Goal: Information Seeking & Learning: Learn about a topic

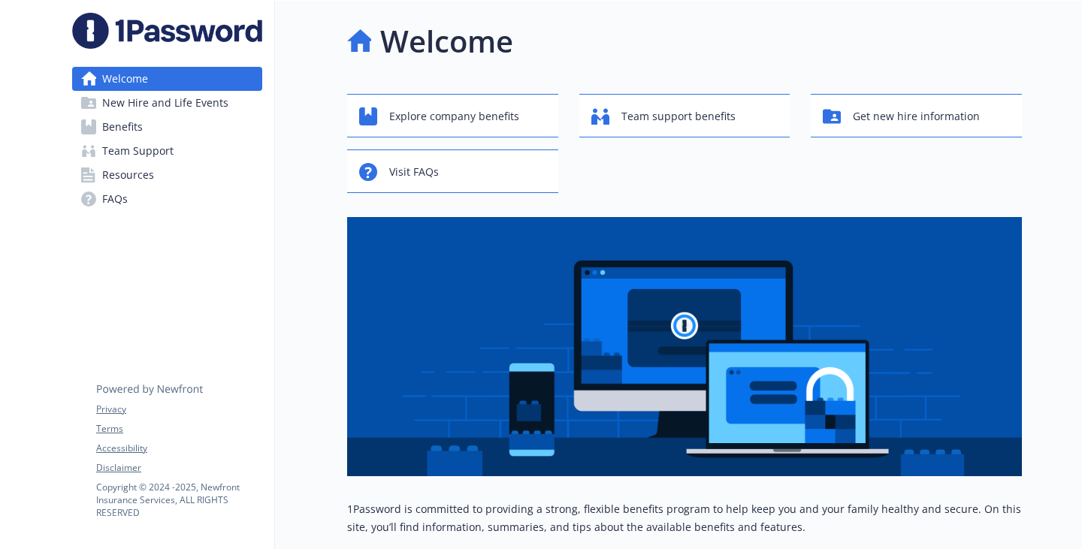
click at [131, 139] on span "Benefits" at bounding box center [122, 127] width 41 height 24
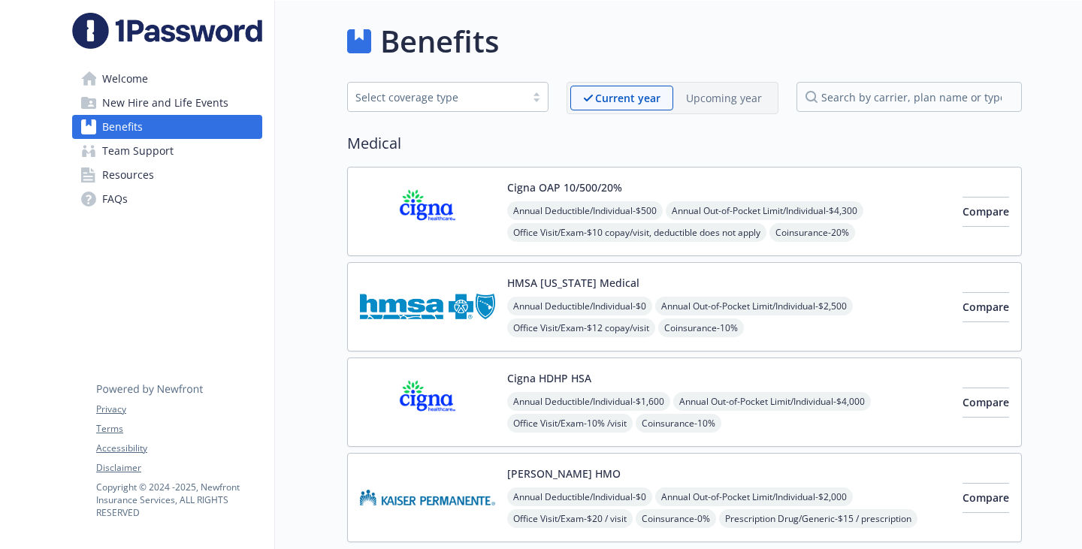
click at [142, 211] on link "FAQs" at bounding box center [167, 199] width 190 height 24
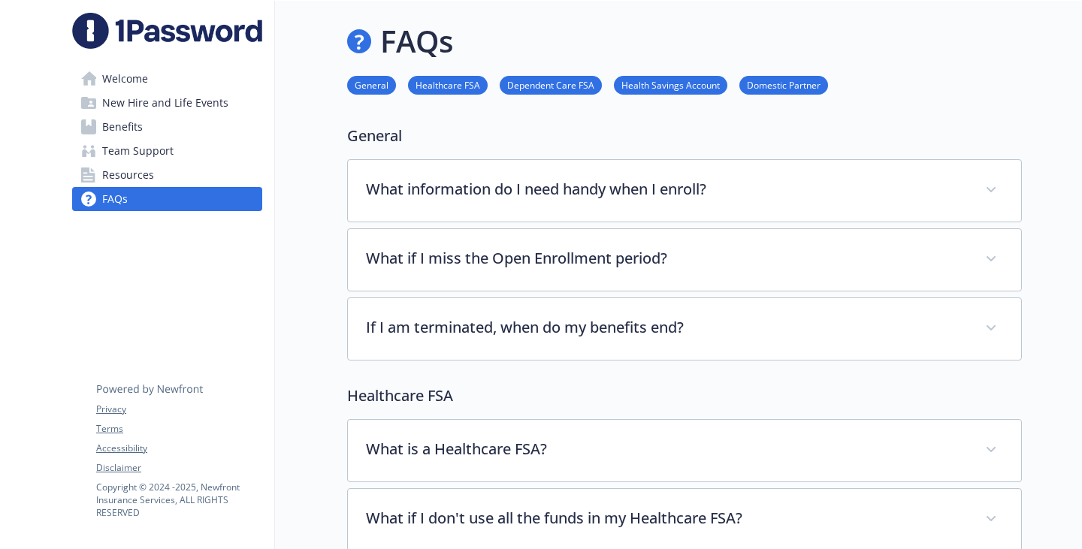
click at [631, 92] on link "Health Savings Account" at bounding box center [670, 84] width 113 height 14
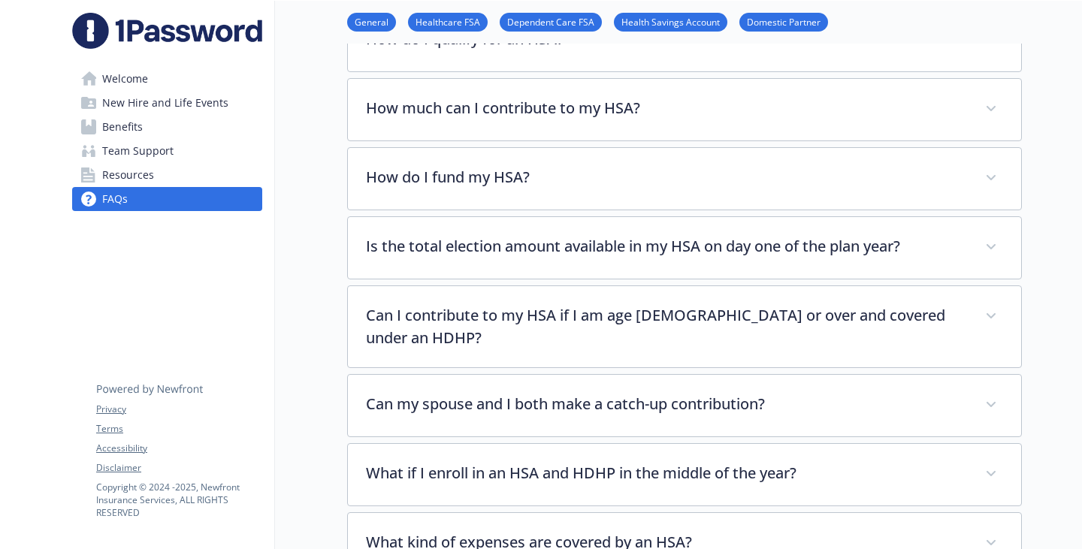
scroll to position [1067, 11]
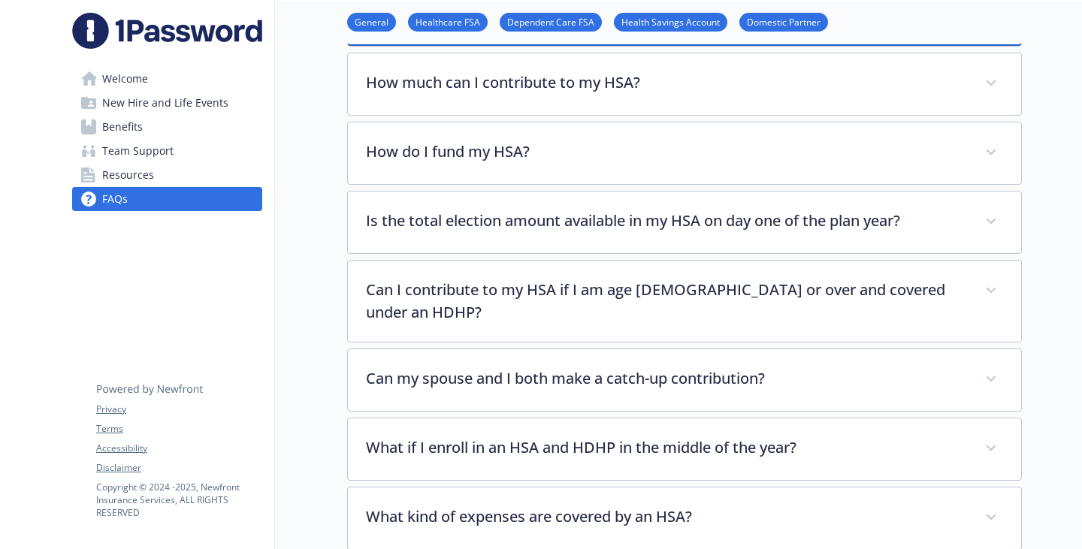
click at [475, 23] on p "How do I qualify for an HSA?" at bounding box center [667, 12] width 598 height 23
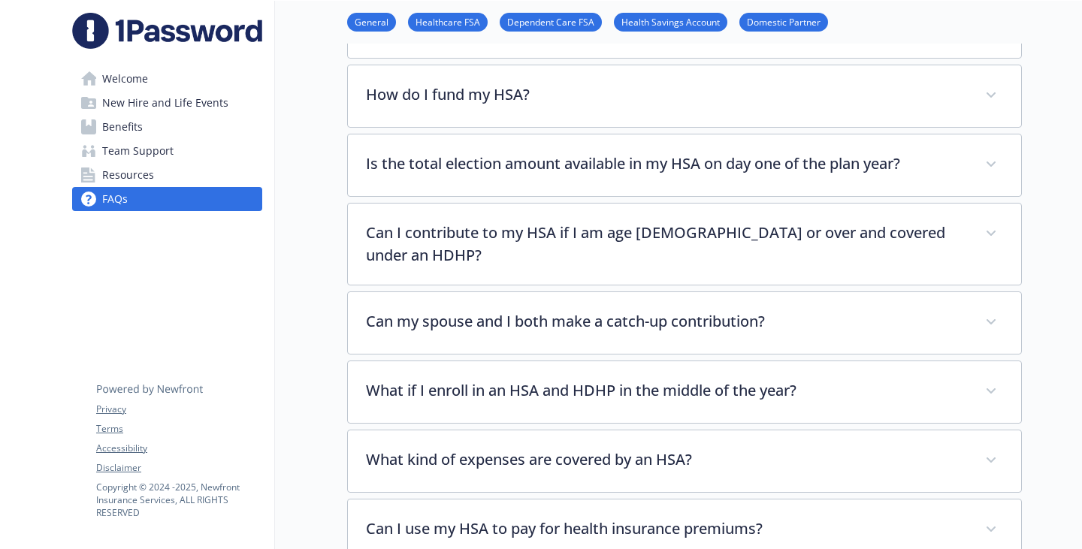
scroll to position [1443, 11]
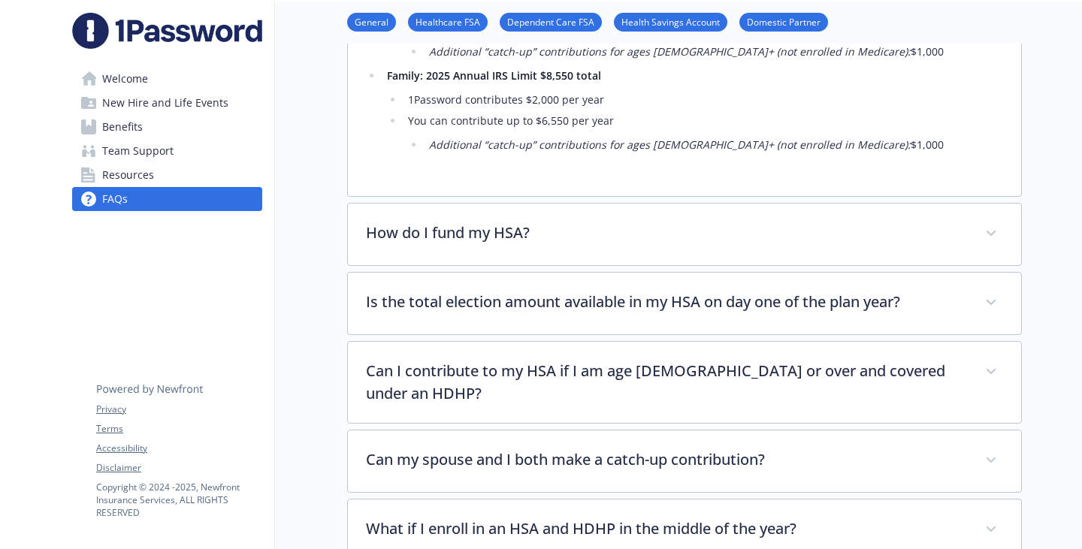
scroll to position [1518, 11]
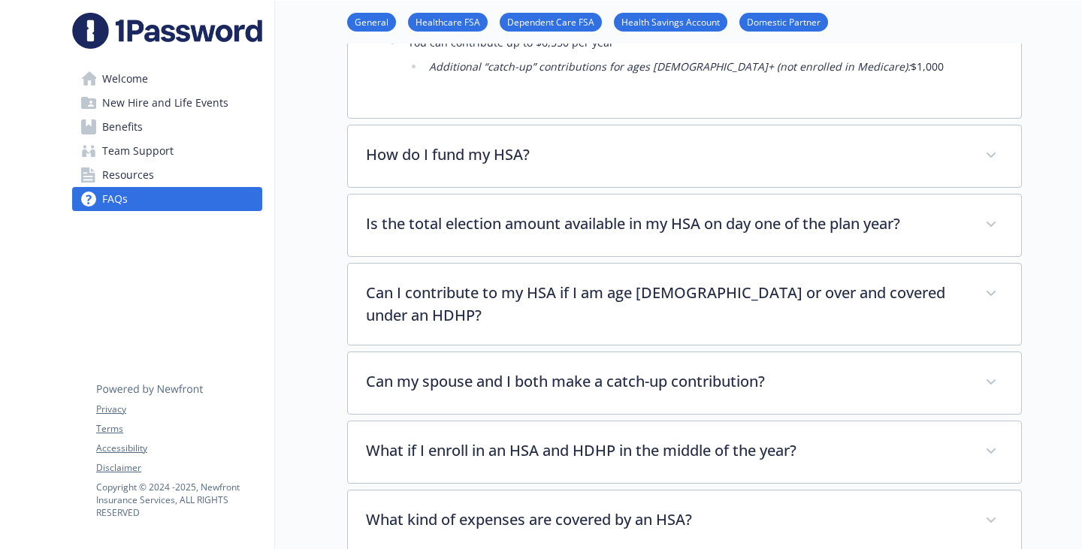
drag, startPoint x: 323, startPoint y: 181, endPoint x: 604, endPoint y: 189, distance: 281.2
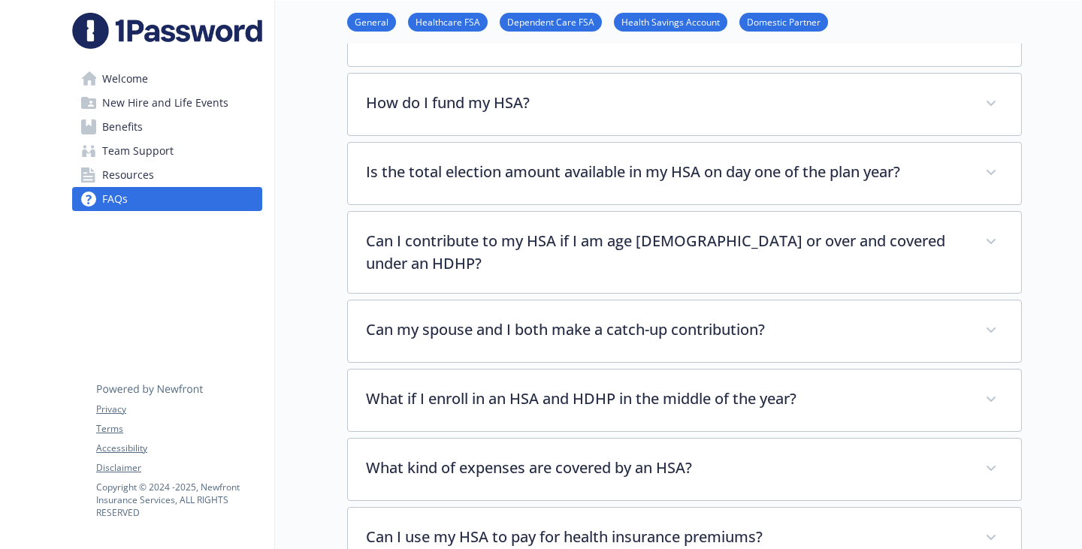
scroll to position [1819, 11]
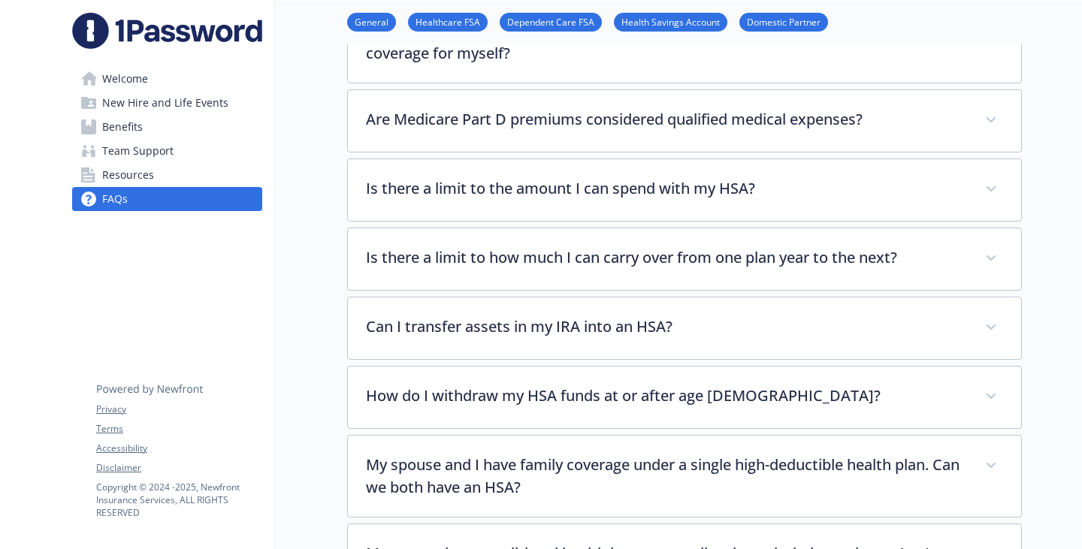
scroll to position [2345, 11]
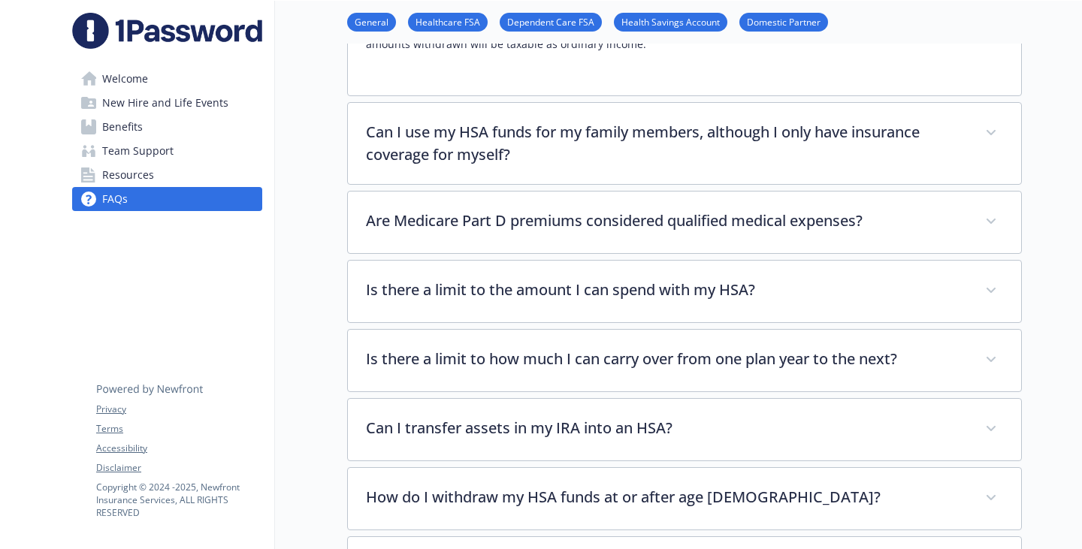
scroll to position [2570, 11]
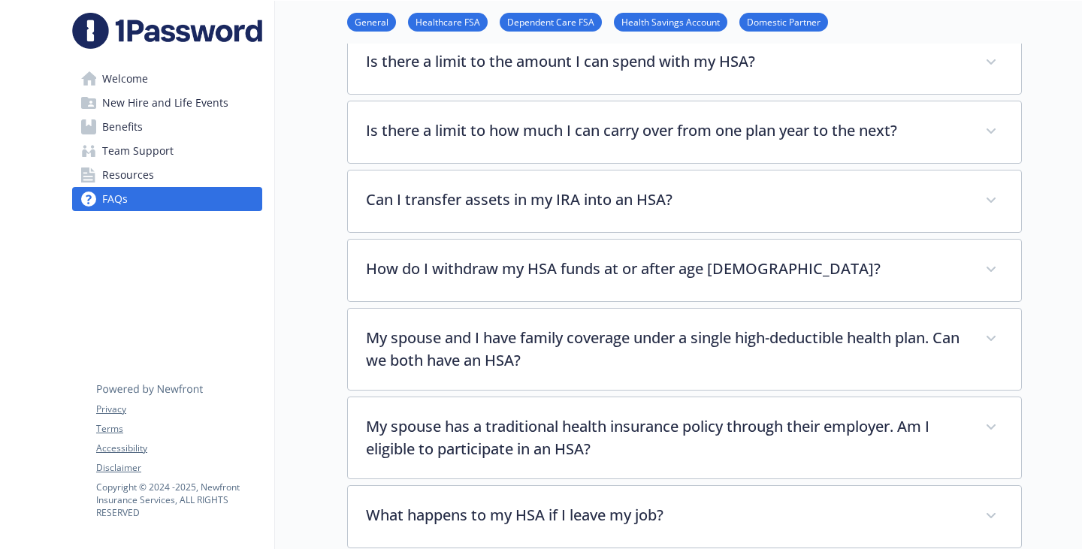
drag, startPoint x: 652, startPoint y: 323, endPoint x: 332, endPoint y: 212, distance: 339.0
copy div "you can withdraw funds from your HSA at any time. If you use your HSA funds for…"
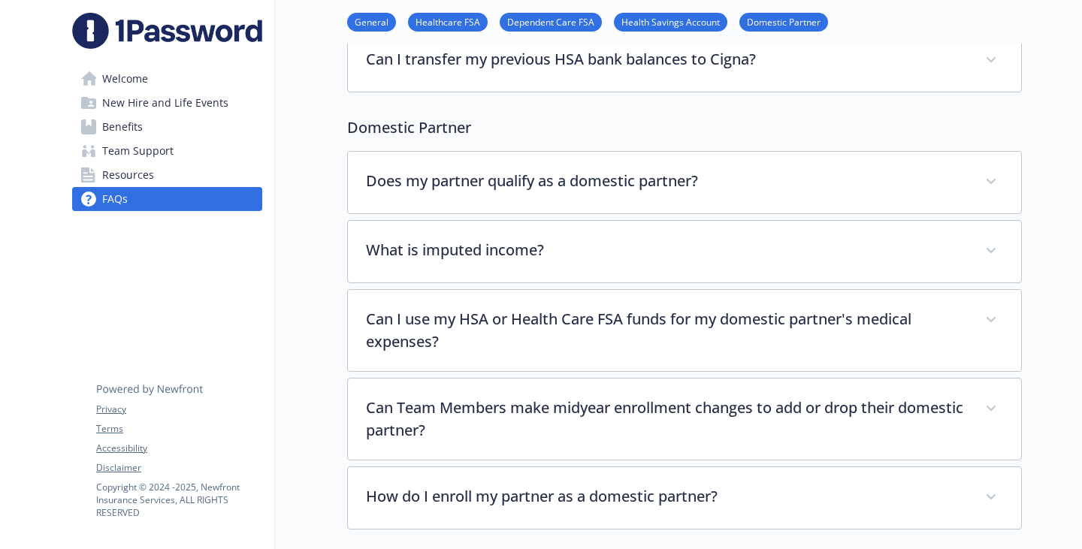
scroll to position [3322, 11]
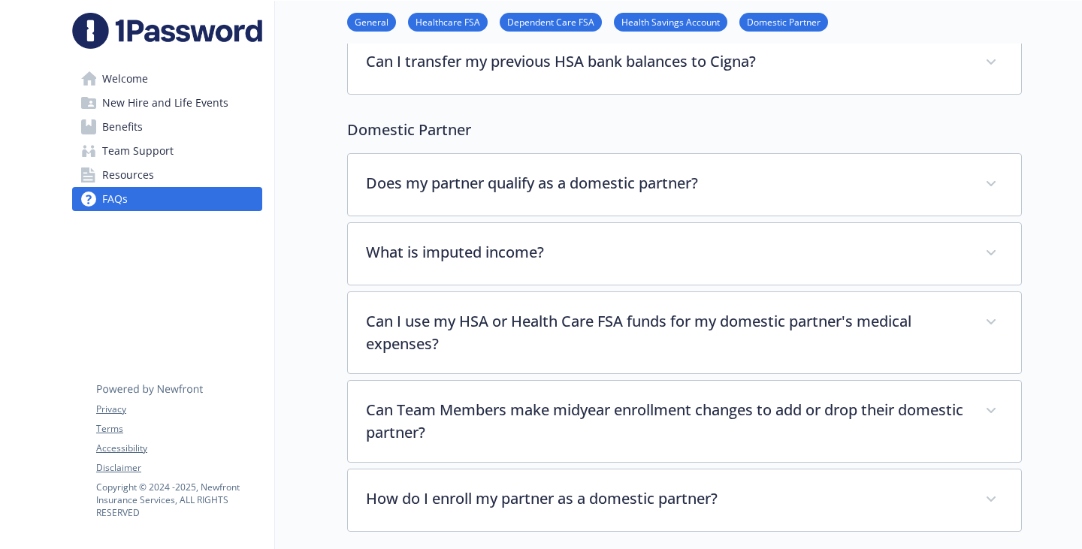
drag, startPoint x: 334, startPoint y: 284, endPoint x: 952, endPoint y: 300, distance: 618.8
copy p "you and your spouse may both have an HSA. However, the contributions to both HS…"
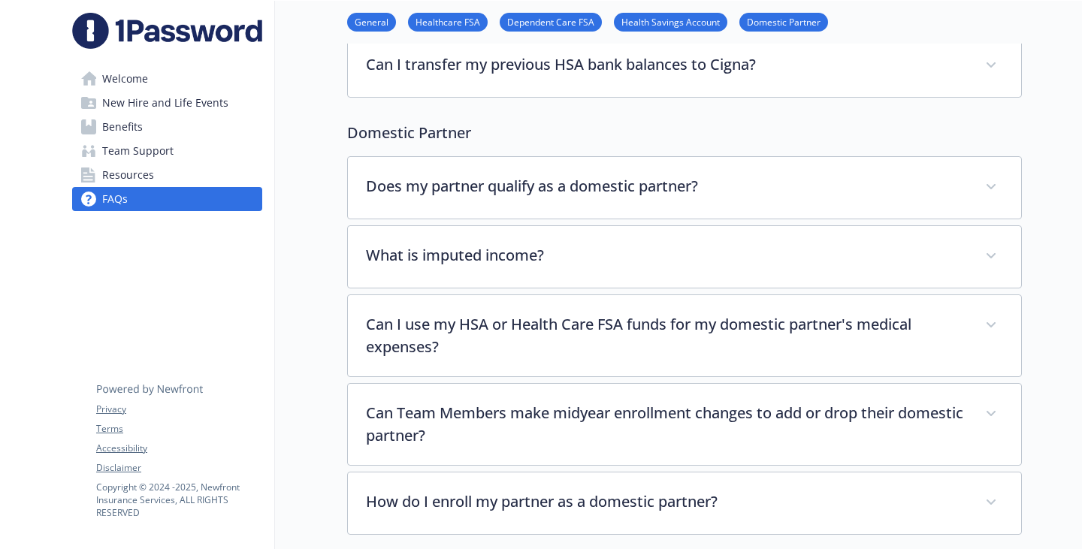
drag, startPoint x: 525, startPoint y: 222, endPoint x: 293, endPoint y: 196, distance: 233.6
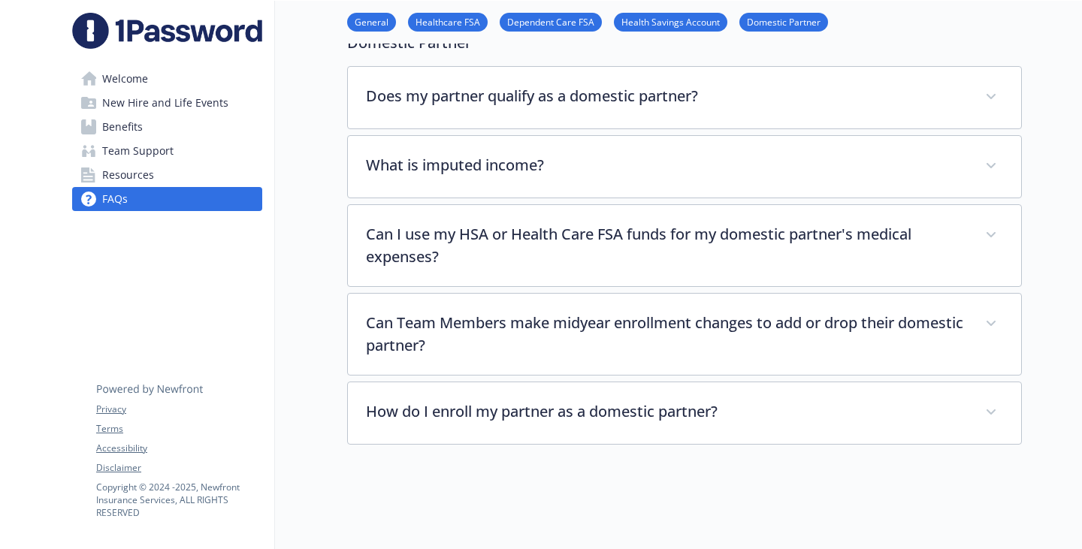
copy p "My spouse and I have family coverage under a single high-deductible health plan…"
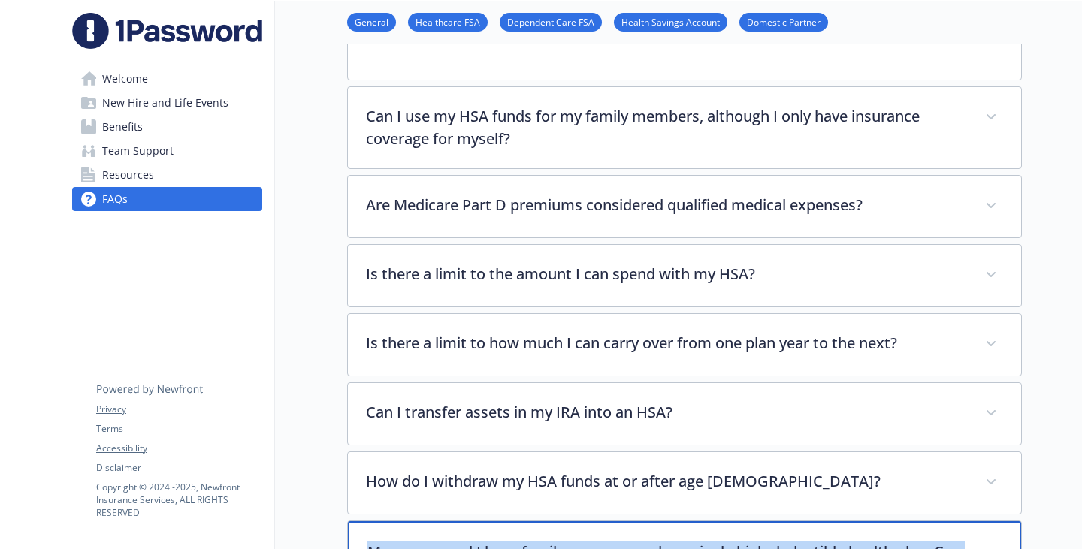
scroll to position [2420, 11]
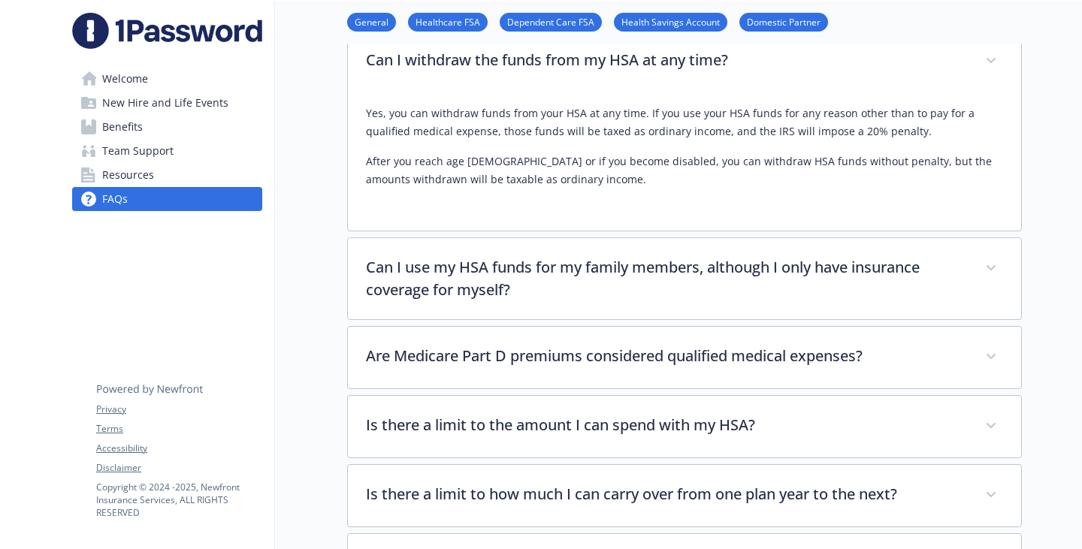
drag, startPoint x: 663, startPoint y: 124, endPoint x: 311, endPoint y: 126, distance: 351.8
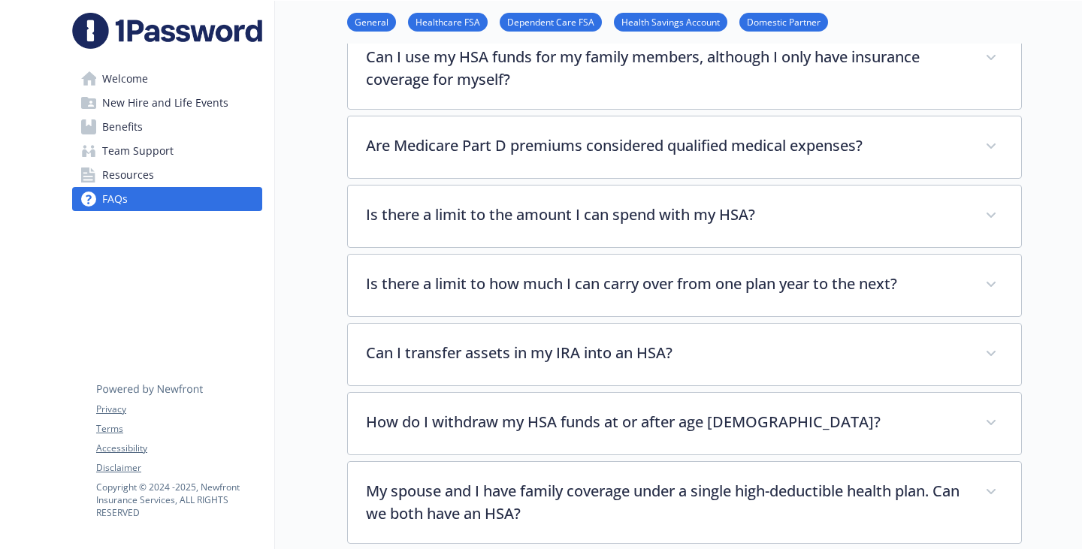
copy p "What kind of expenses are covered by an HSA?"
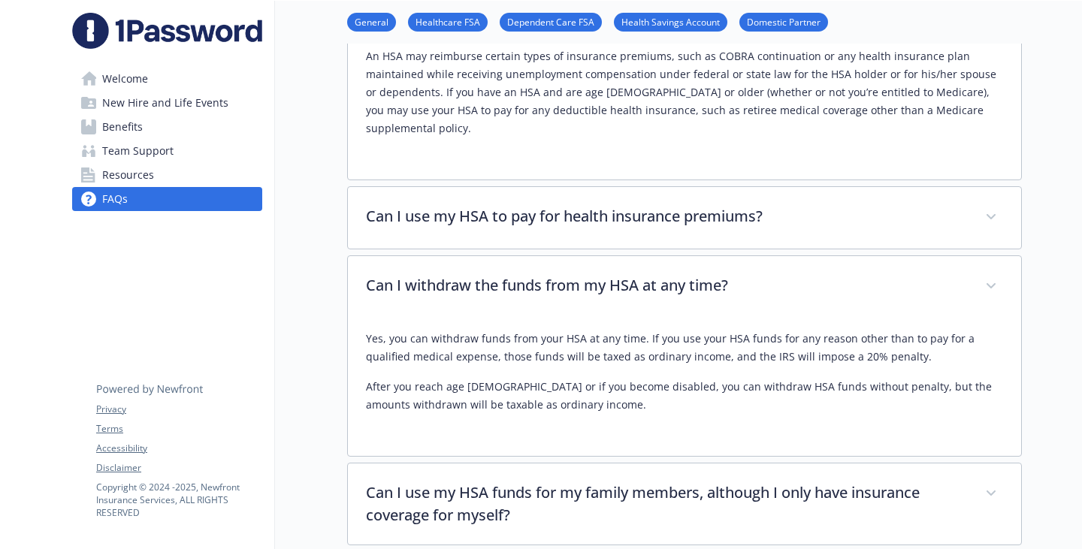
scroll to position [2420, 11]
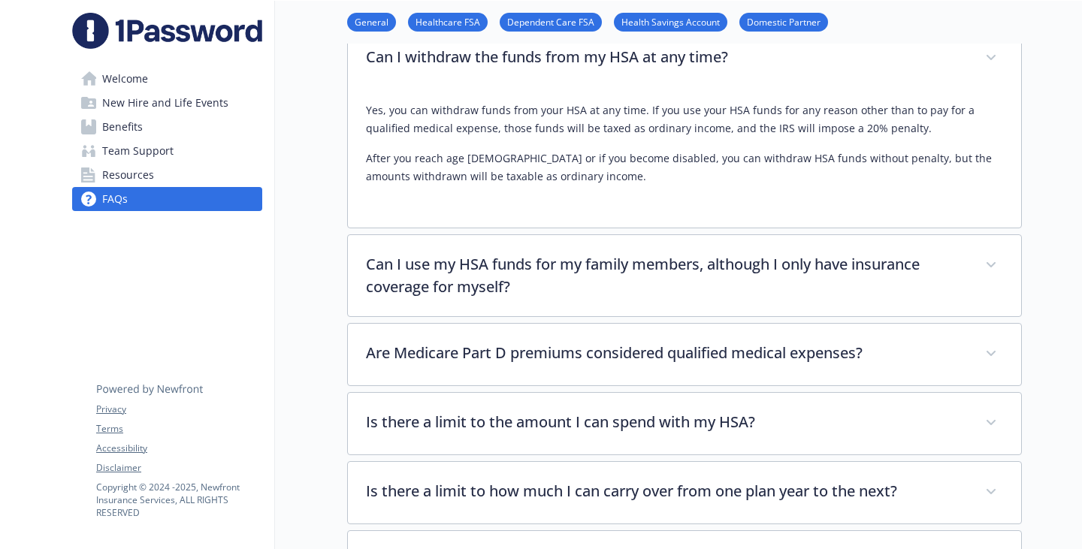
drag, startPoint x: 731, startPoint y: 369, endPoint x: 304, endPoint y: 194, distance: 460.7
copy div "In general, you can use your HSA to pay for any qualified medical expense. Qual…"
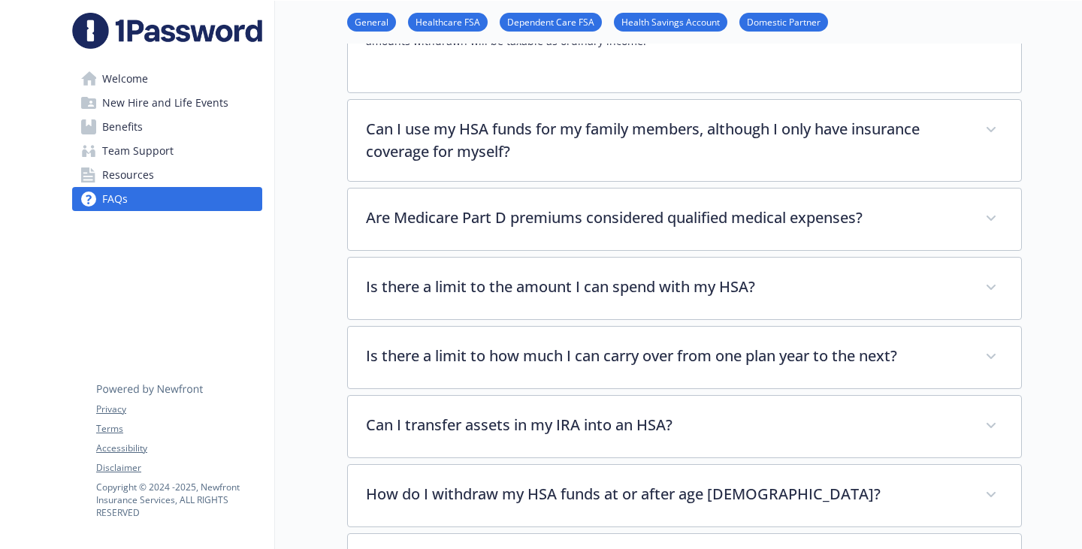
scroll to position [2646, 11]
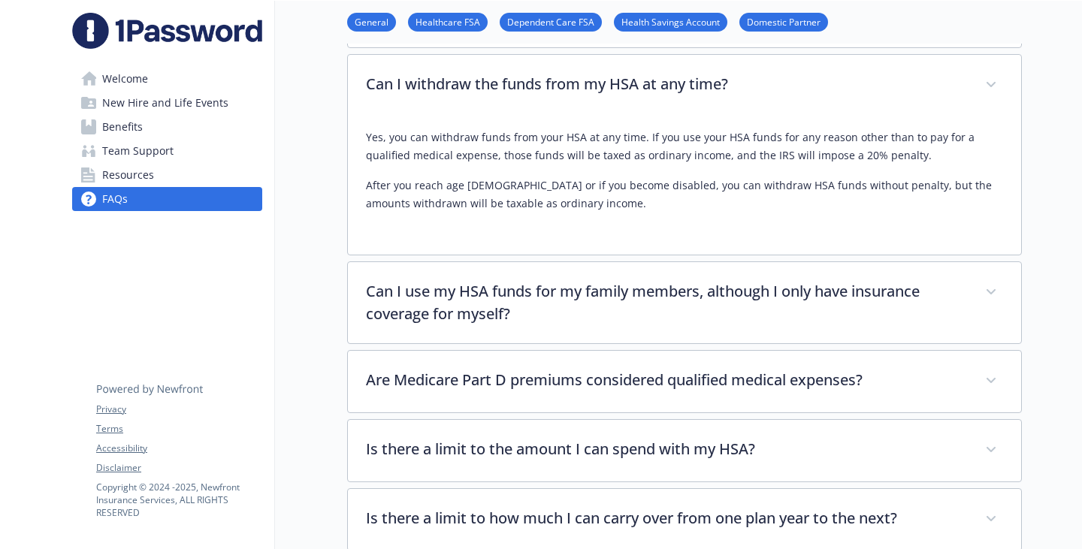
scroll to position [2721, 11]
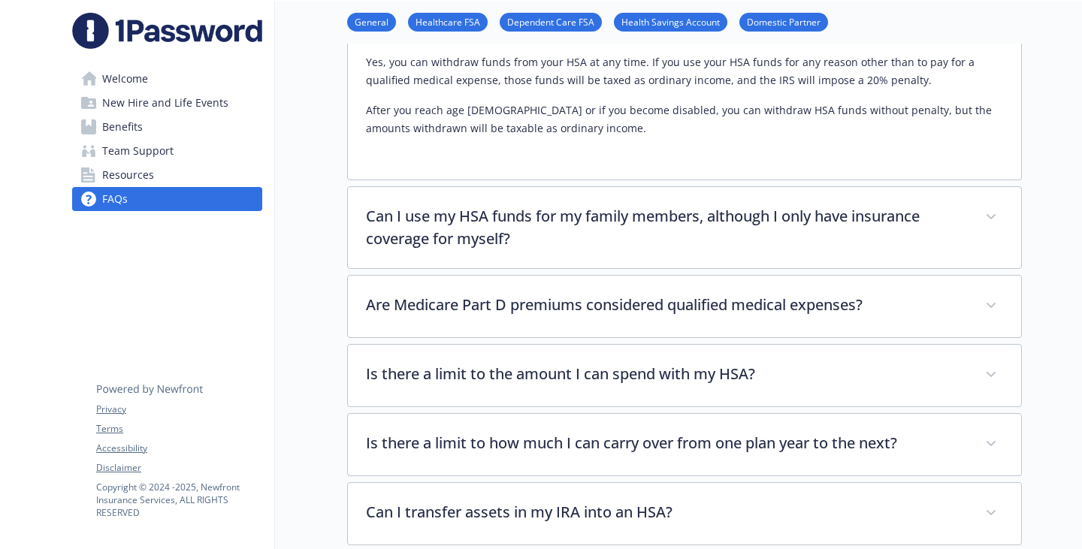
drag, startPoint x: 770, startPoint y: 165, endPoint x: 309, endPoint y: 175, distance: 460.9
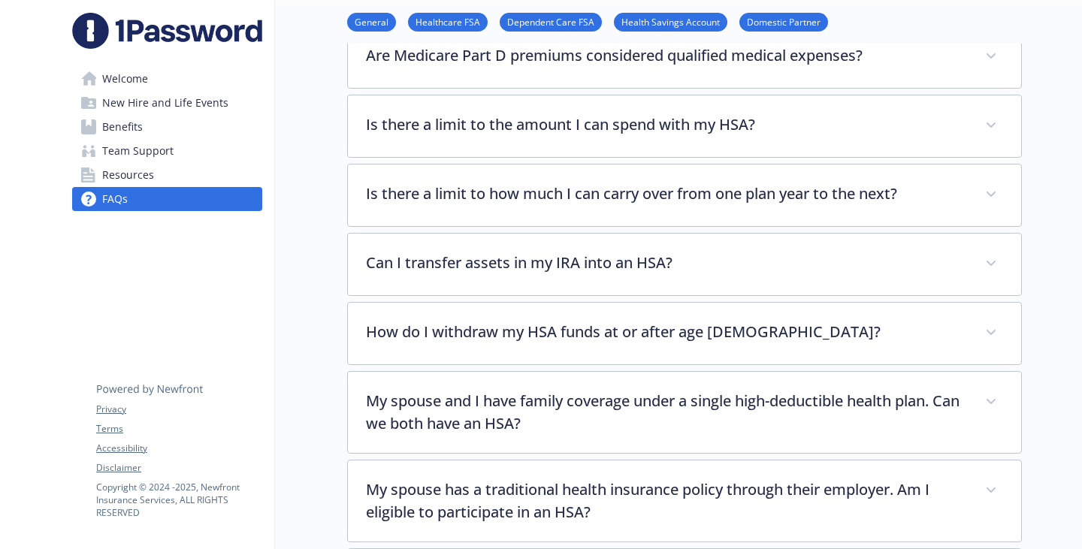
copy p "Can I use my HSA to pay for health insurance premiums?"
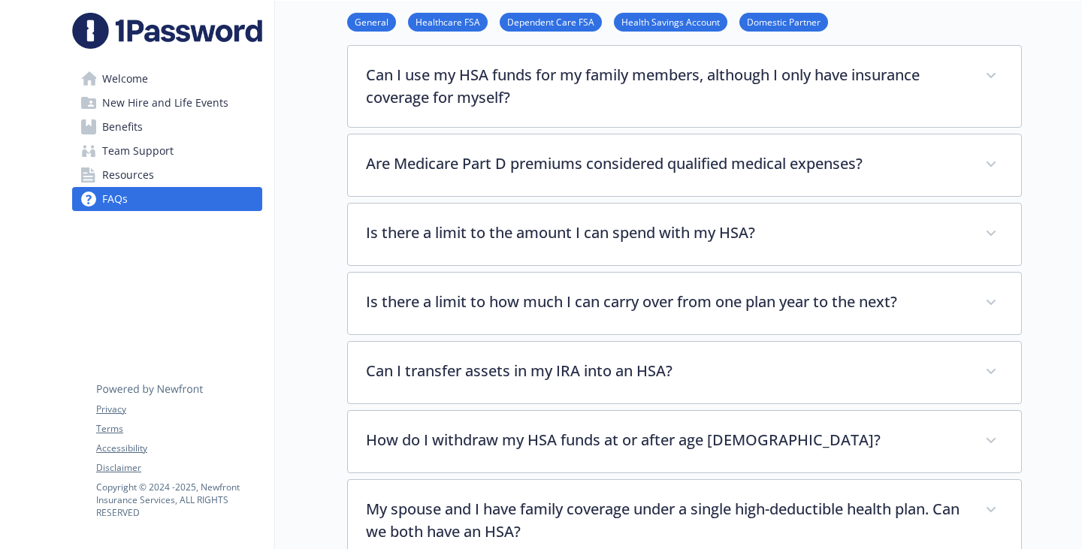
drag, startPoint x: 307, startPoint y: 238, endPoint x: 958, endPoint y: 484, distance: 696.4
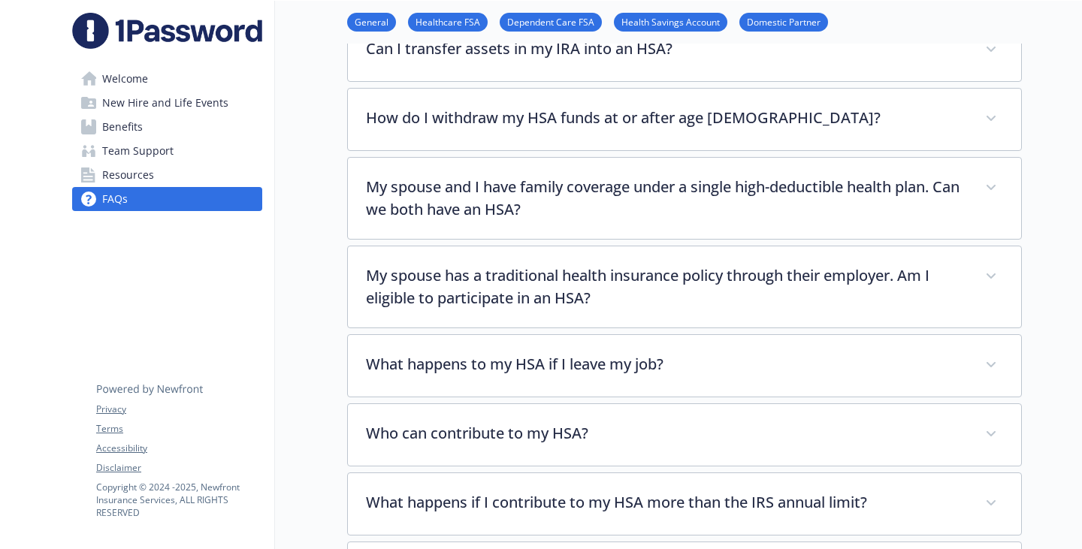
scroll to position [3172, 11]
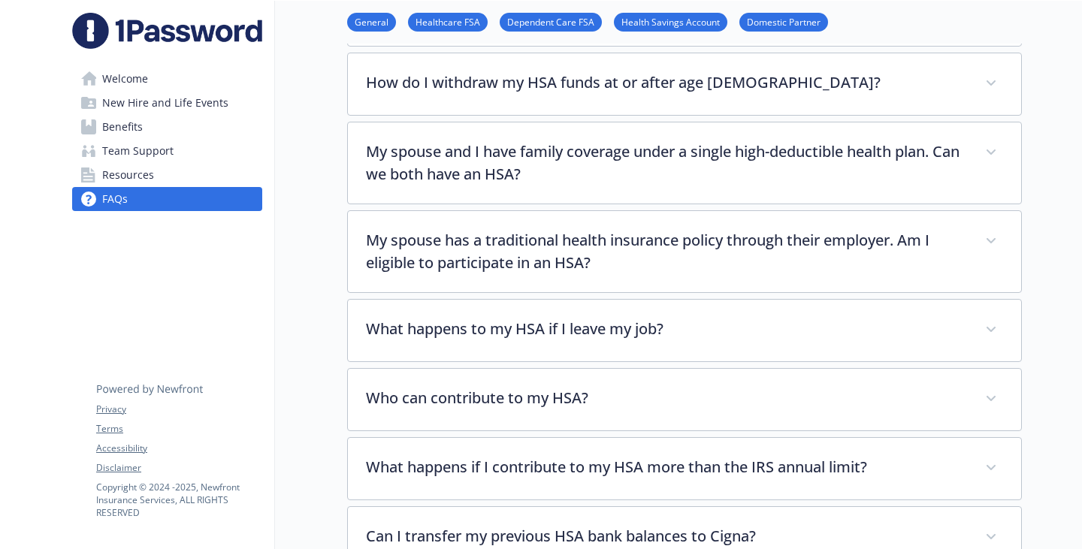
drag, startPoint x: 485, startPoint y: 248, endPoint x: 308, endPoint y: 219, distance: 178.9
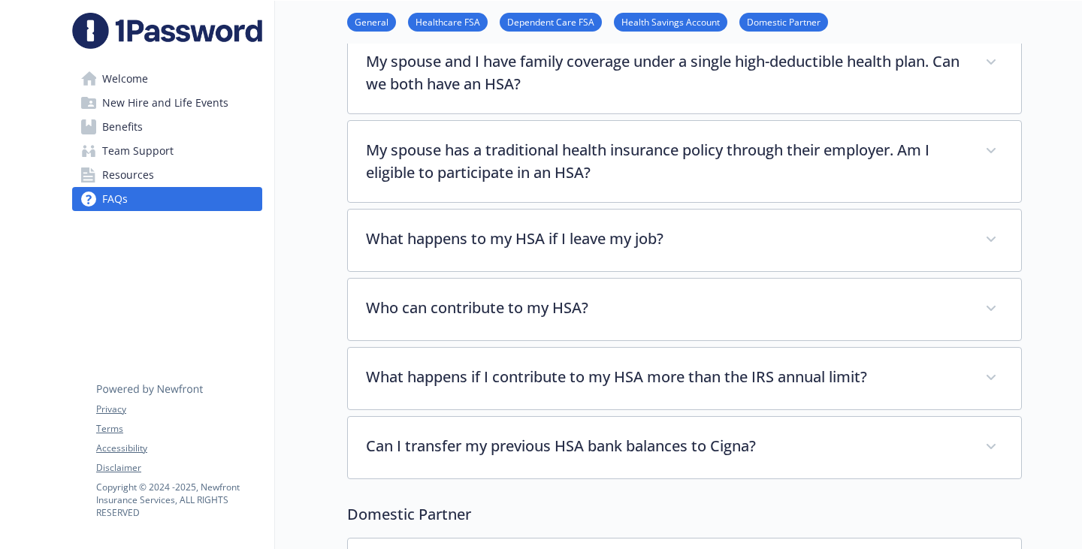
copy p "Can I use my HSA funds for my family members, although I only have insurance co…"
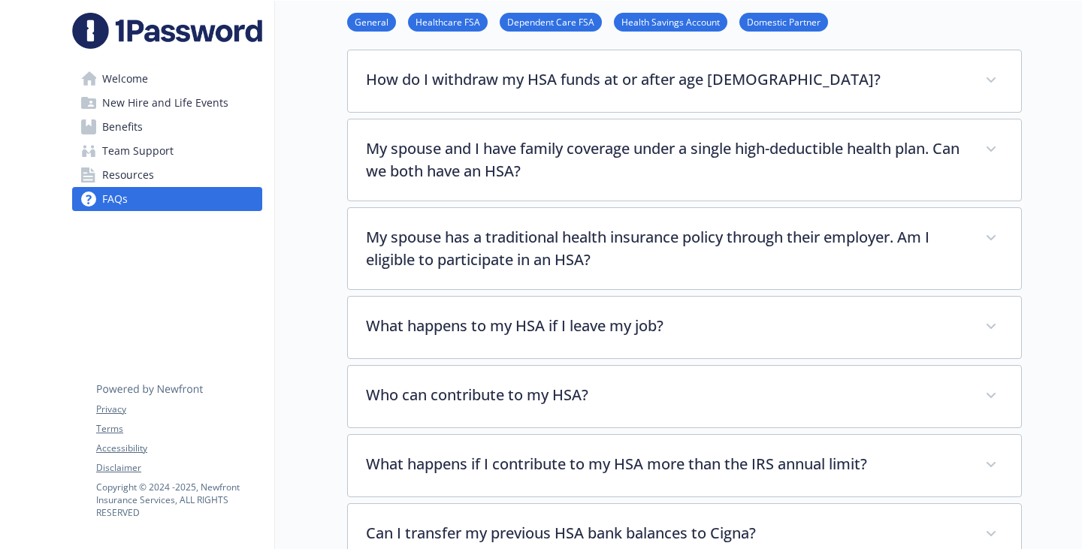
drag, startPoint x: 613, startPoint y: 340, endPoint x: 302, endPoint y: 303, distance: 312.6
copy p "Yes, you can use your HSA to pay for qualified medical expenses for your spouse…"
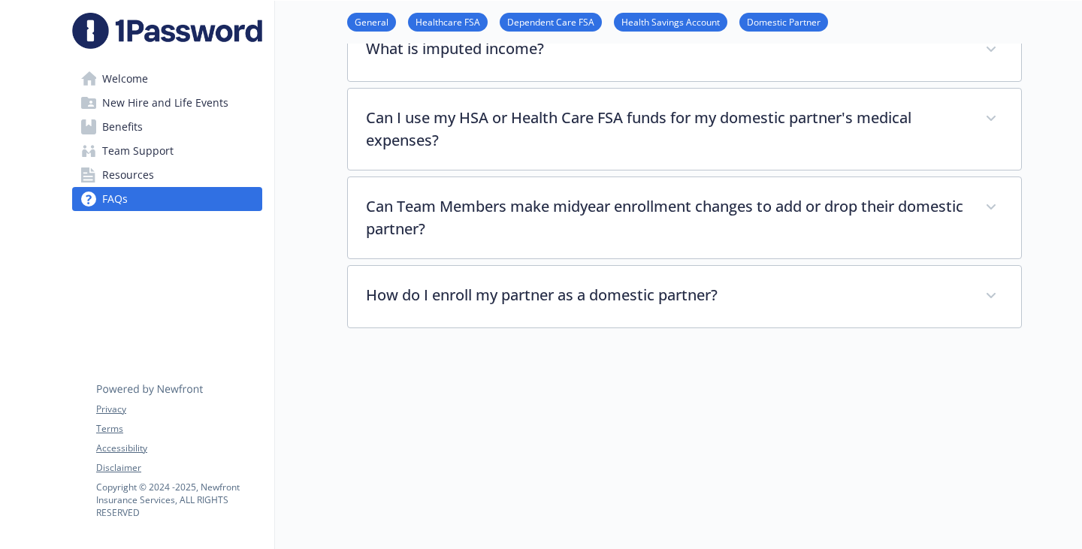
scroll to position [3999, 11]
drag, startPoint x: 766, startPoint y: 128, endPoint x: 313, endPoint y: 126, distance: 452.5
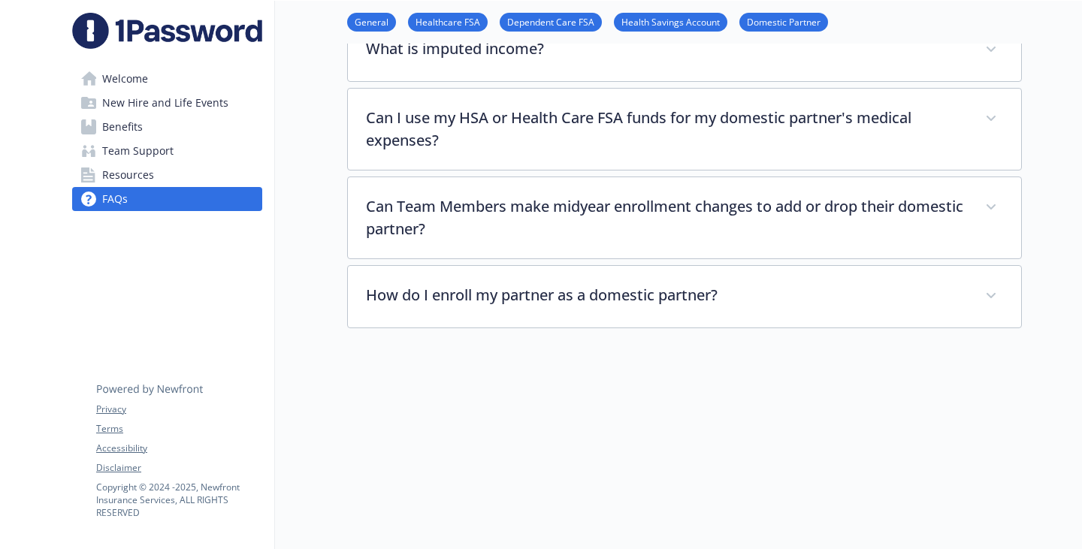
copy p "What happens if I contribute to my HSA more than the IRS annual limit?"
drag, startPoint x: 590, startPoint y: 411, endPoint x: 298, endPoint y: 195, distance: 363.8
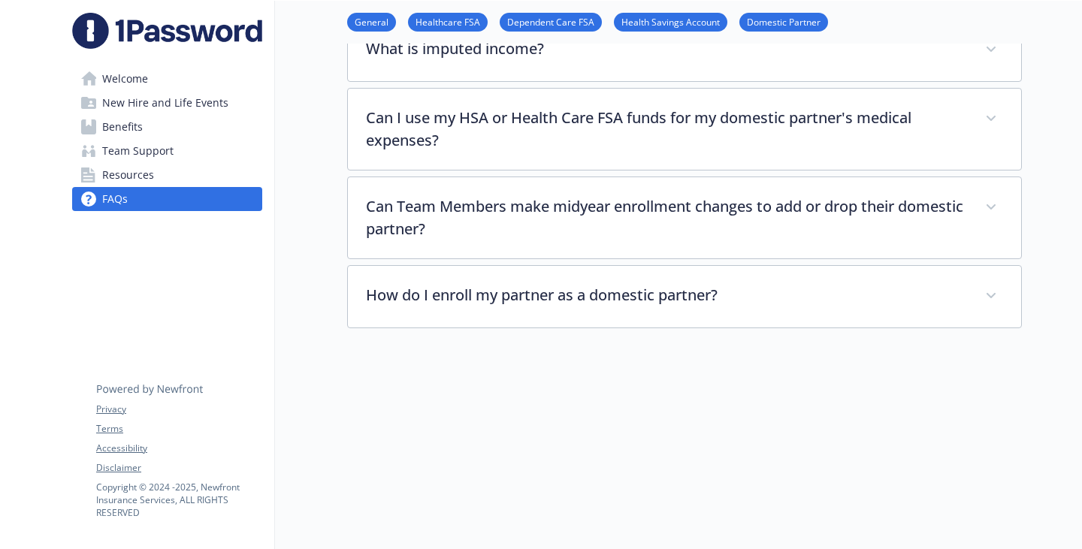
copy div "HSA contributions in excess of the IRS annual contribution limits are not tax d…"
click at [127, 139] on span "Benefits" at bounding box center [122, 127] width 41 height 24
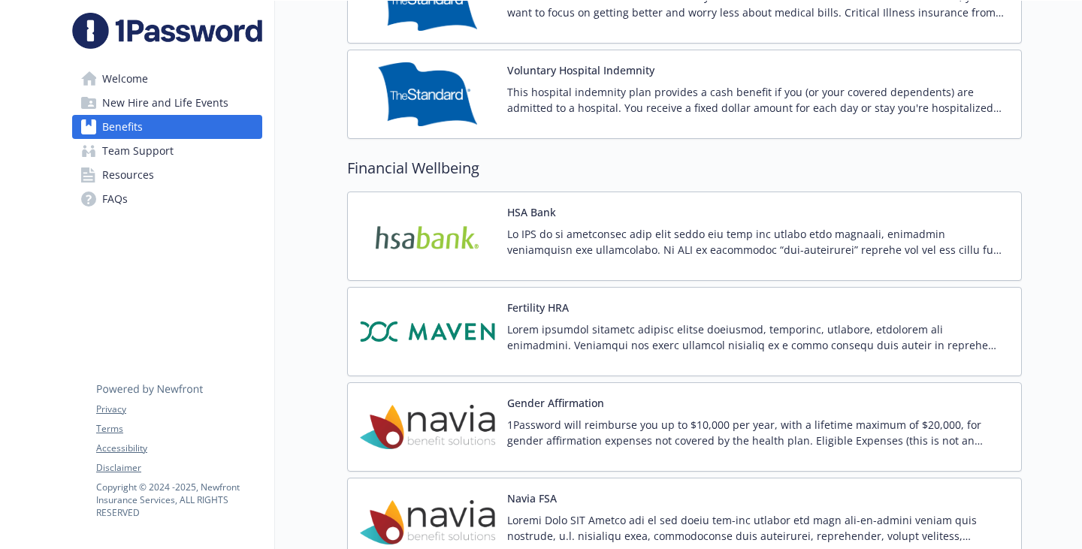
scroll to position [2024, 11]
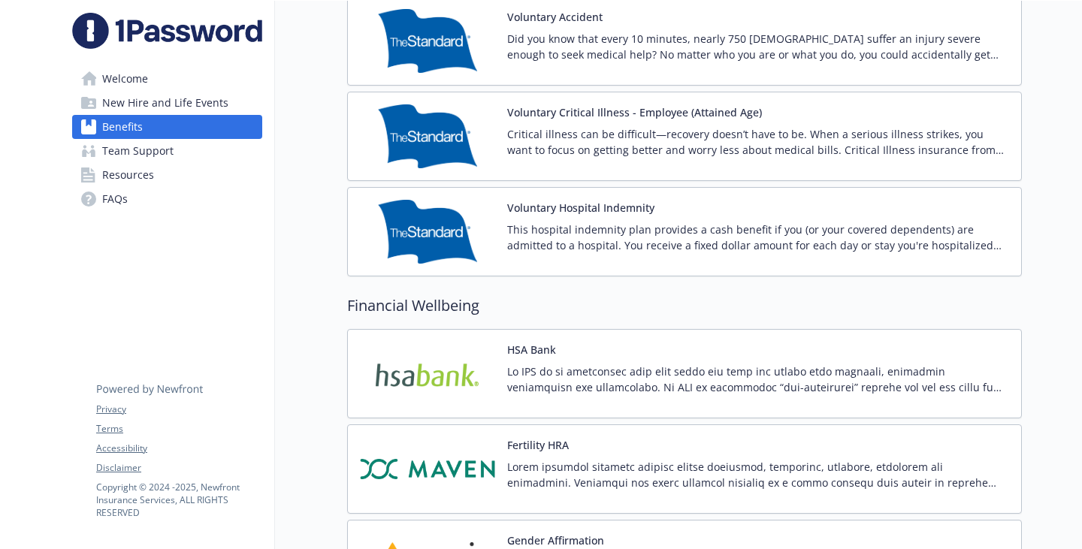
click at [117, 187] on span "Resources" at bounding box center [128, 175] width 52 height 24
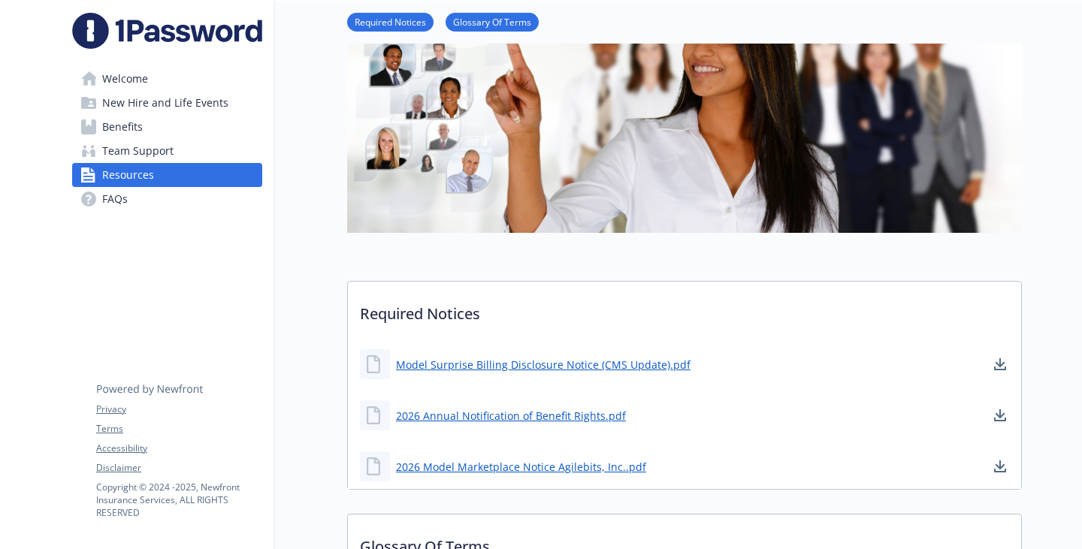
scroll to position [0, 11]
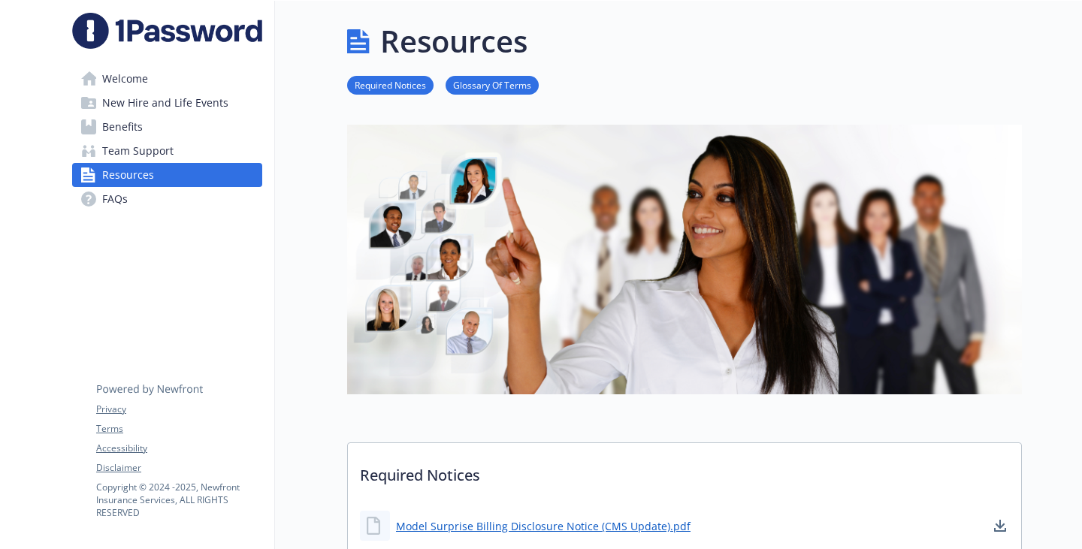
click at [119, 139] on span "Benefits" at bounding box center [122, 127] width 41 height 24
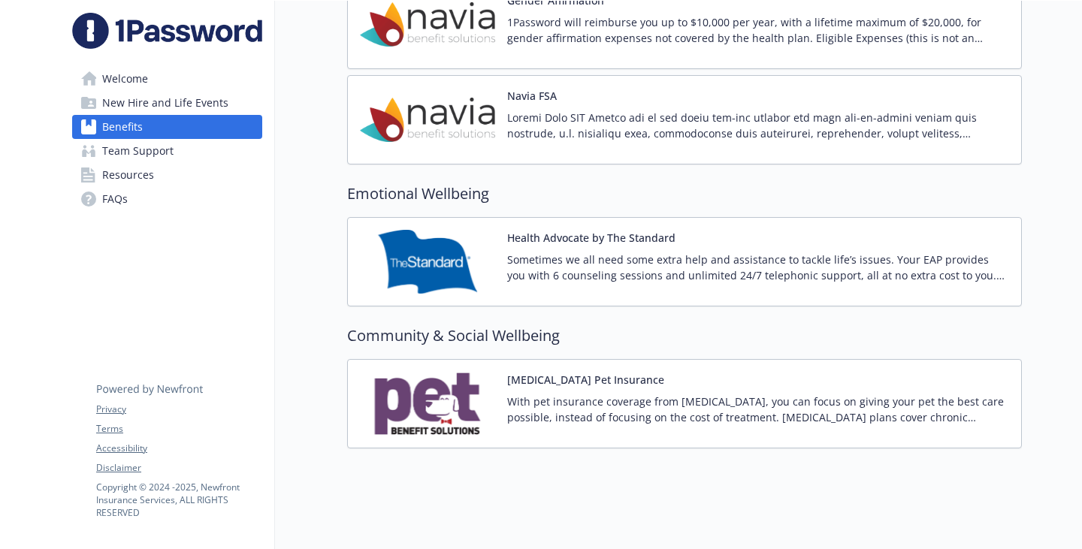
scroll to position [2631, 11]
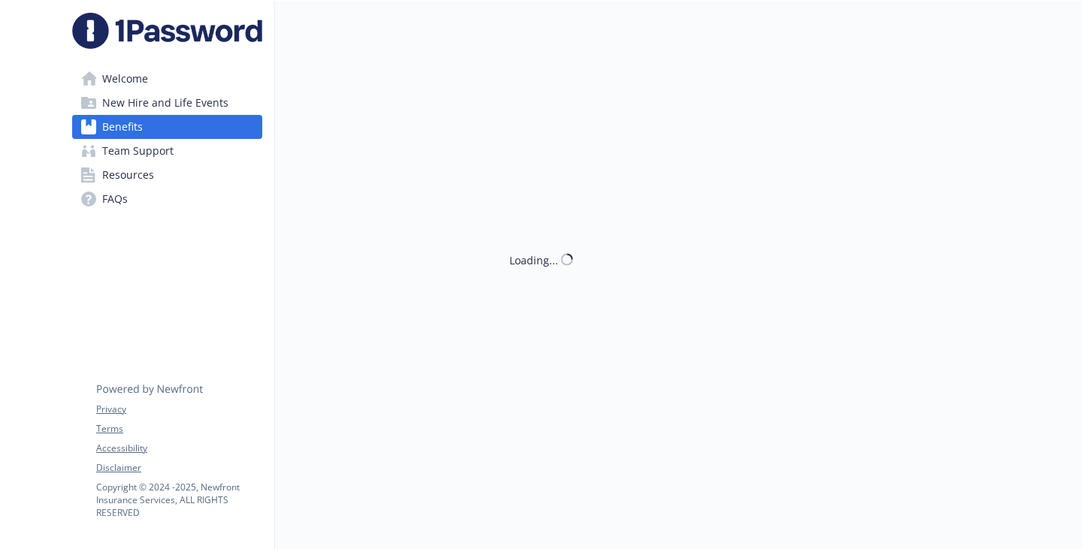
scroll to position [2631, 11]
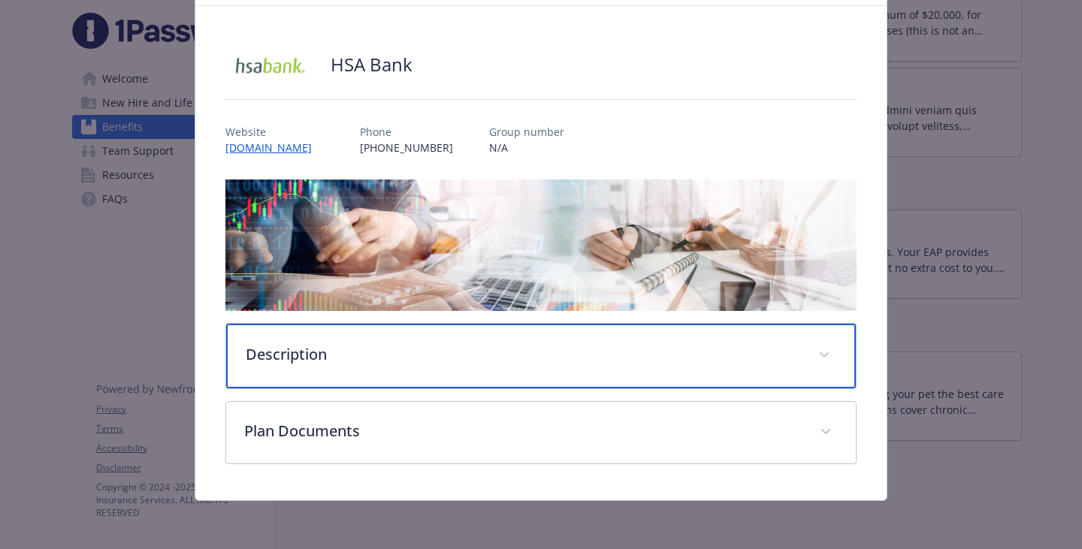
click at [304, 343] on p "Description" at bounding box center [523, 354] width 555 height 23
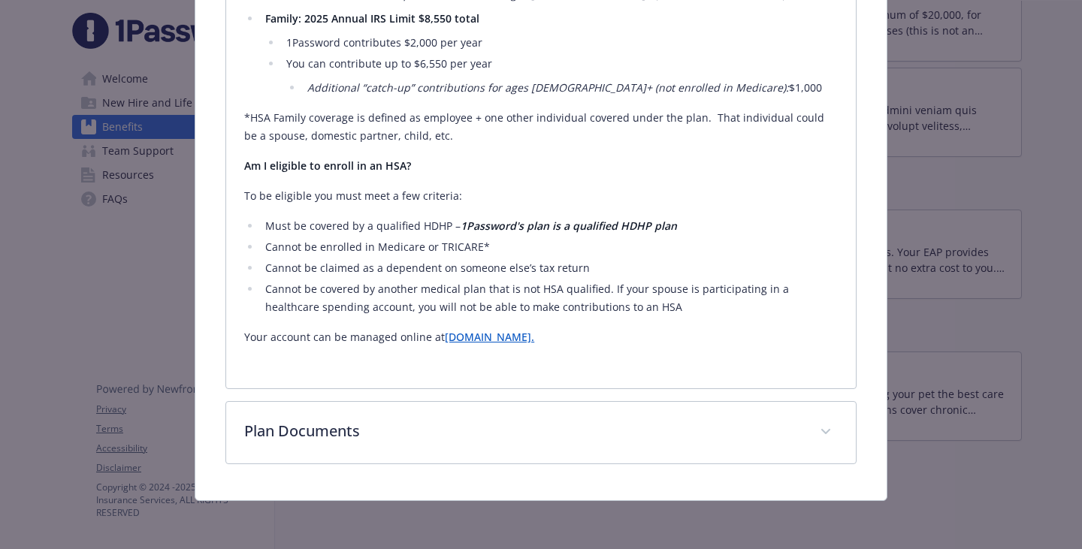
scroll to position [879, 0]
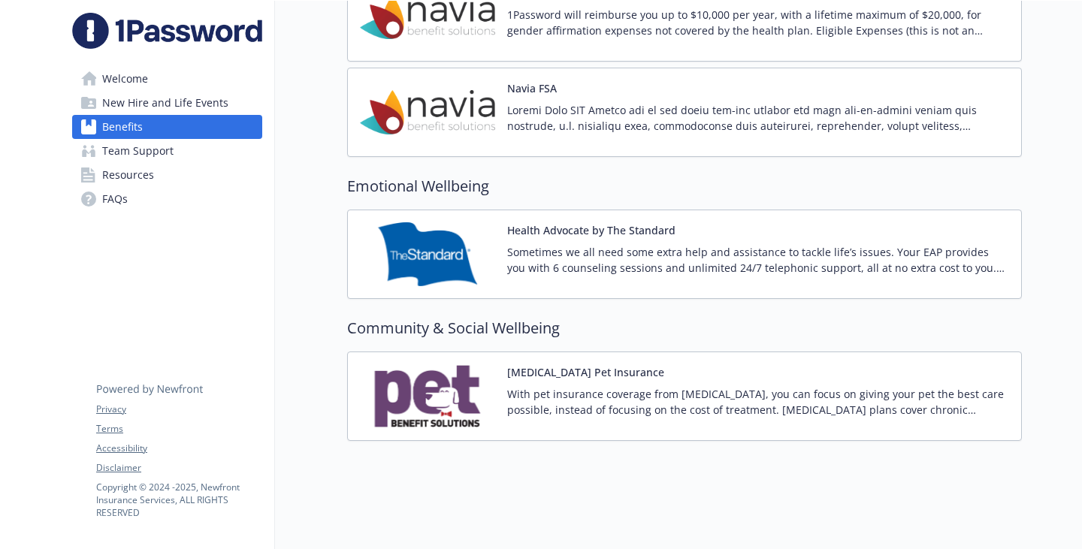
click at [139, 211] on link "FAQs" at bounding box center [167, 199] width 190 height 24
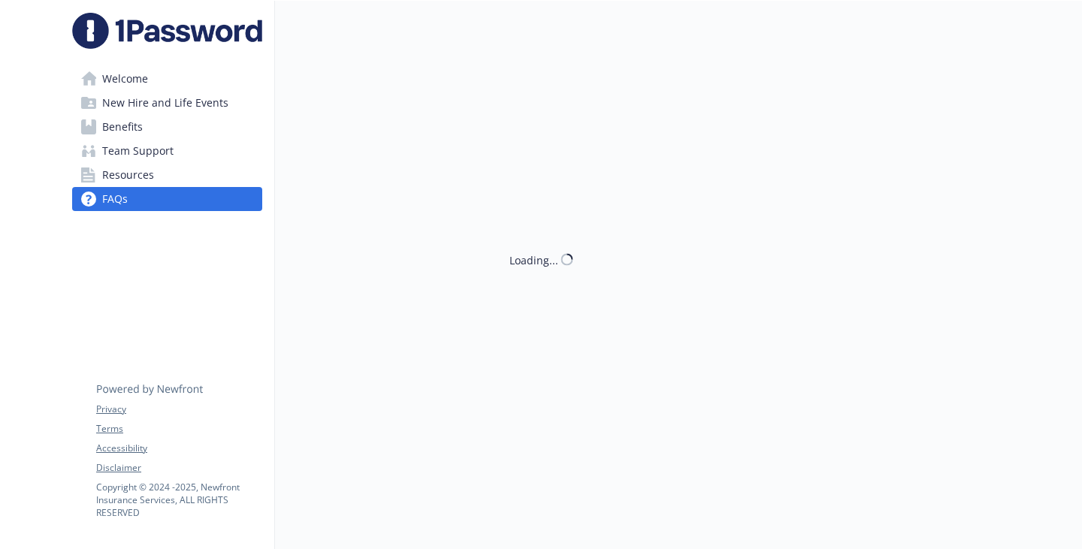
scroll to position [2631, 11]
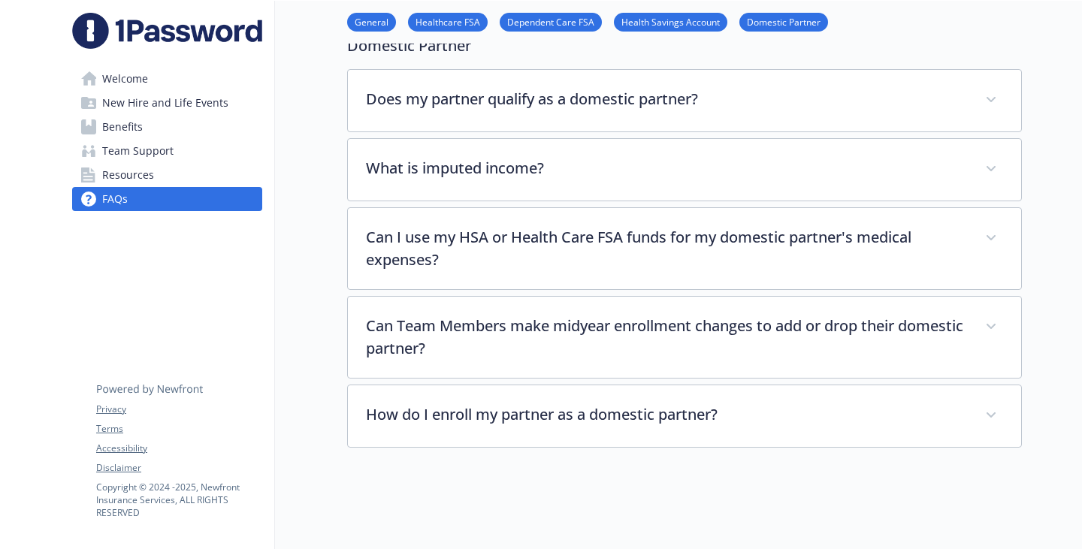
click at [408, 23] on link "Healthcare FSA" at bounding box center [448, 21] width 80 height 14
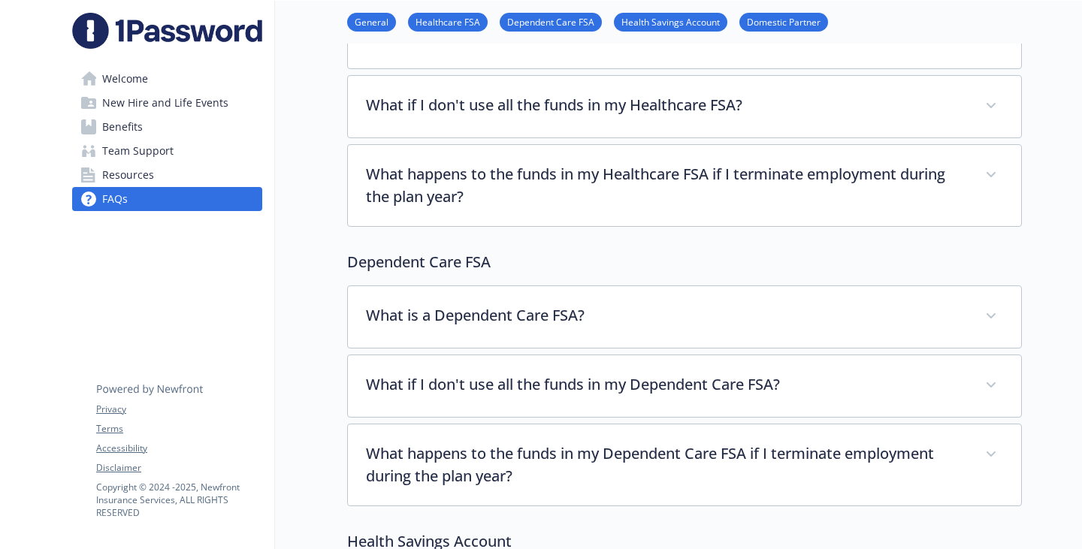
scroll to position [406, 11]
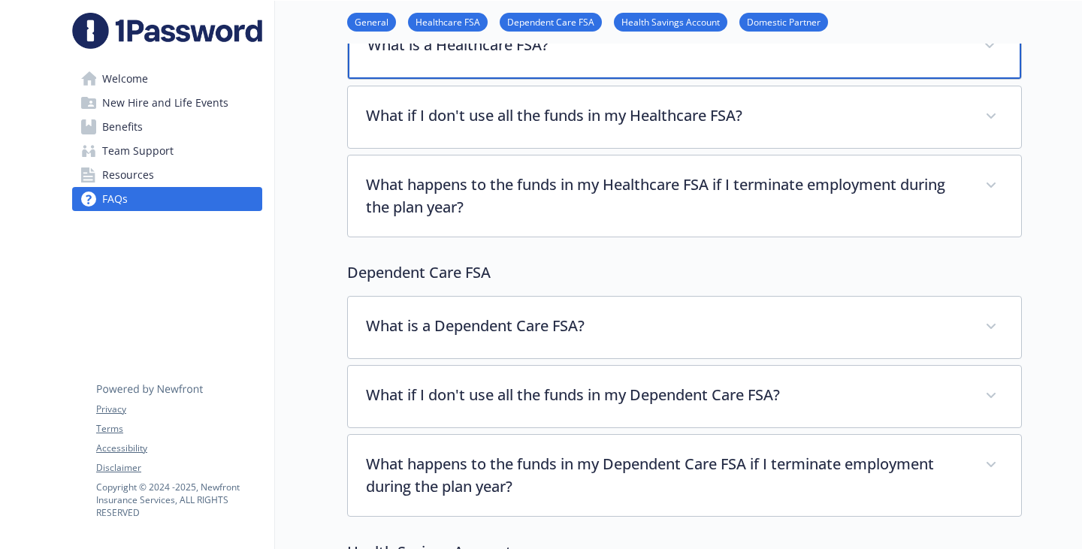
click at [491, 56] on p "What is a Healthcare FSA?" at bounding box center [667, 45] width 598 height 23
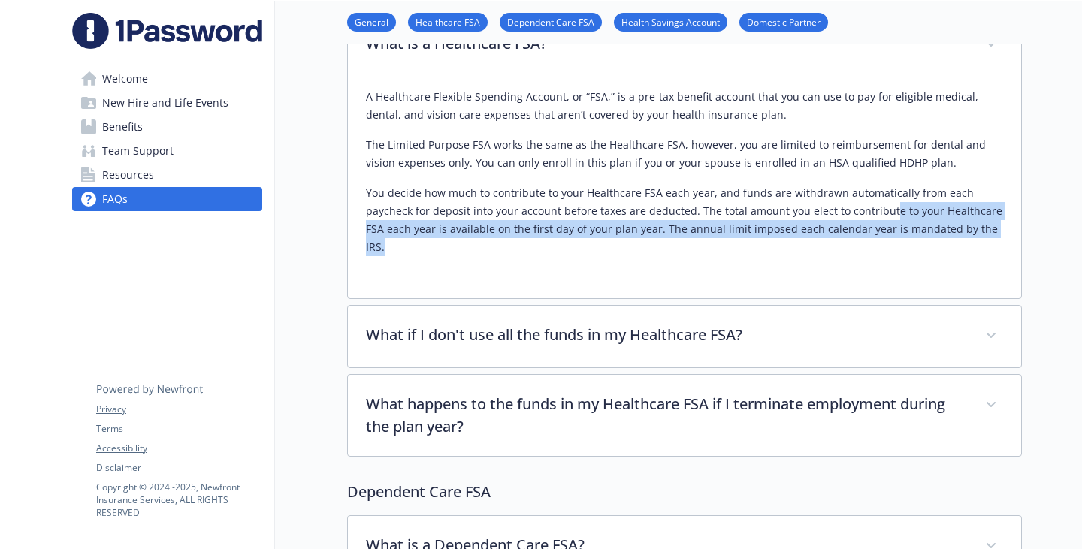
drag, startPoint x: 800, startPoint y: 407, endPoint x: 489, endPoint y: 383, distance: 311.3
click at [489, 256] on p "You decide how much to contribute to your Healthcare FSA each year, and funds a…" at bounding box center [684, 220] width 637 height 72
click at [785, 280] on div "A Healthcare Flexible Spending Account, or “FSA,” is a pre-tax benefit account …" at bounding box center [684, 178] width 637 height 204
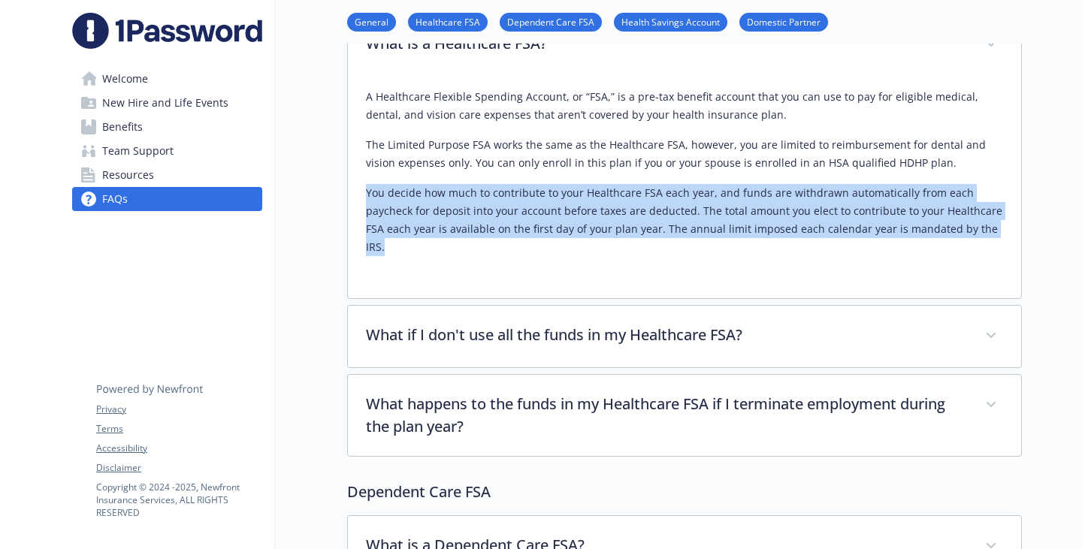
drag, startPoint x: 794, startPoint y: 398, endPoint x: 299, endPoint y: 319, distance: 501.6
click at [348, 298] on div "A Healthcare Flexible Spending Account, or “FSA,” is a pre-tax benefit account …" at bounding box center [684, 187] width 673 height 222
click at [500, 27] on link "Dependent Care FSA" at bounding box center [551, 21] width 102 height 14
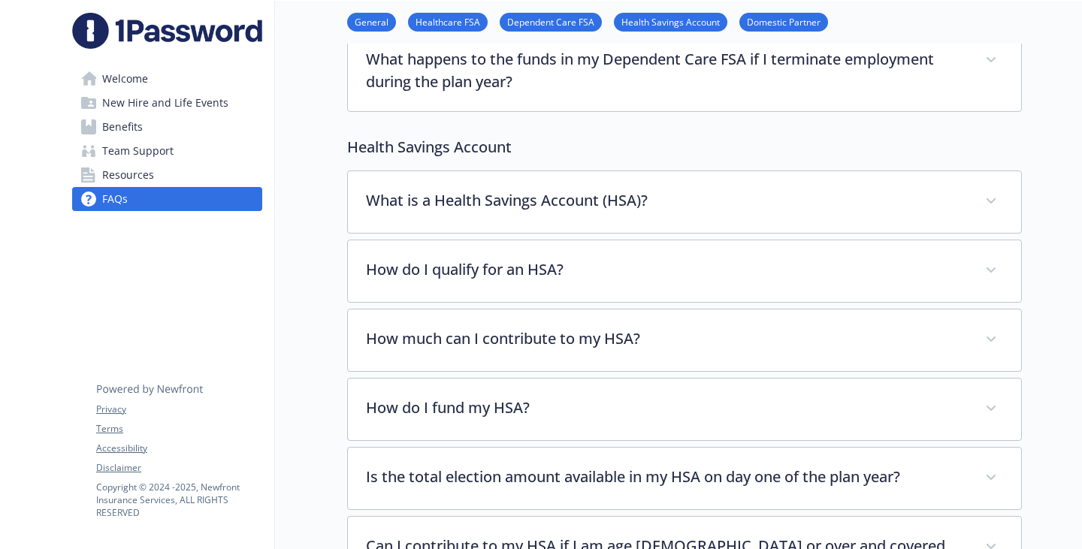
scroll to position [1033, 11]
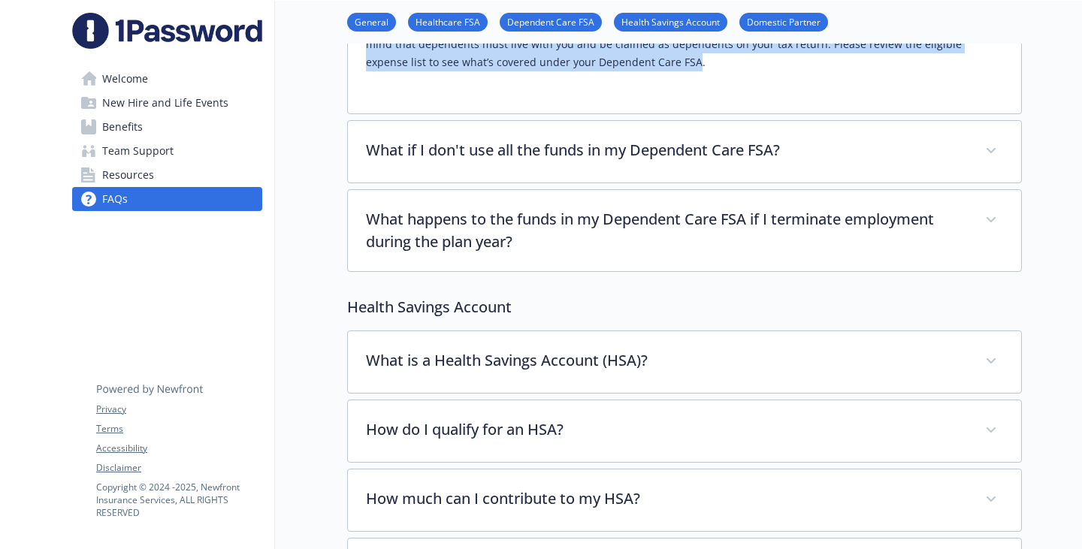
drag, startPoint x: 301, startPoint y: 192, endPoint x: 556, endPoint y: 333, distance: 291.4
click at [556, 113] on div "A Dependent Care Flexible Spending Account, or “DCFSA,” is a pre-tax benefit ac…" at bounding box center [684, 32] width 673 height 162
click at [570, 71] on p "A Dependent Care Flexible Spending Account, or “DCFSA,” is a pre-tax benefit ac…" at bounding box center [684, 17] width 637 height 108
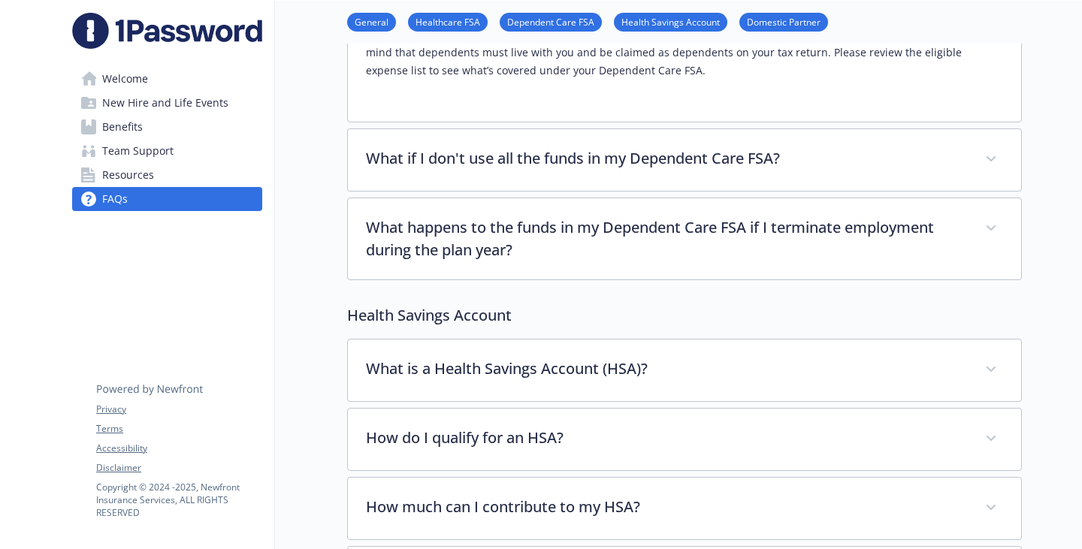
scroll to position [882, 11]
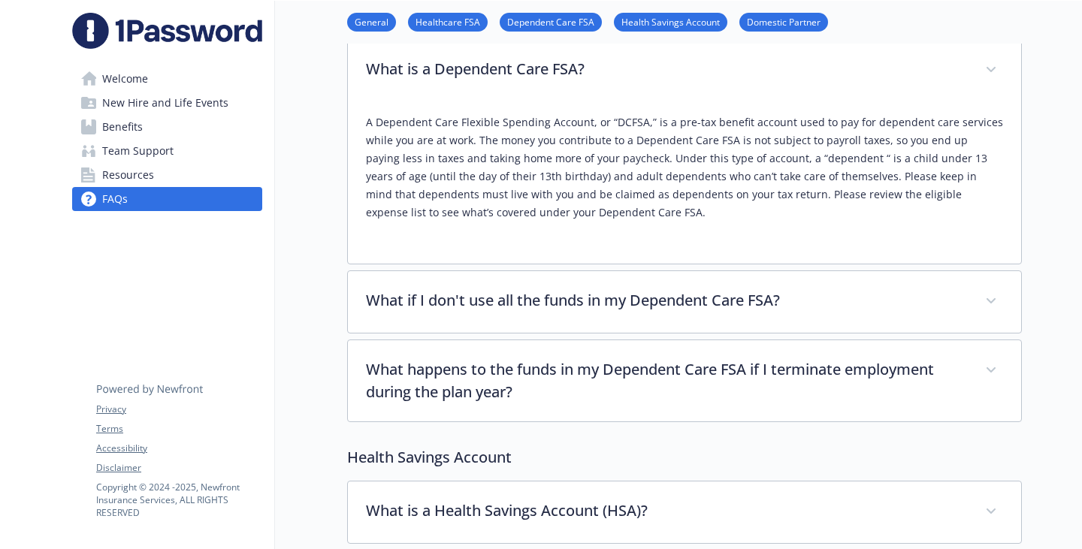
click at [127, 139] on span "Benefits" at bounding box center [122, 127] width 41 height 24
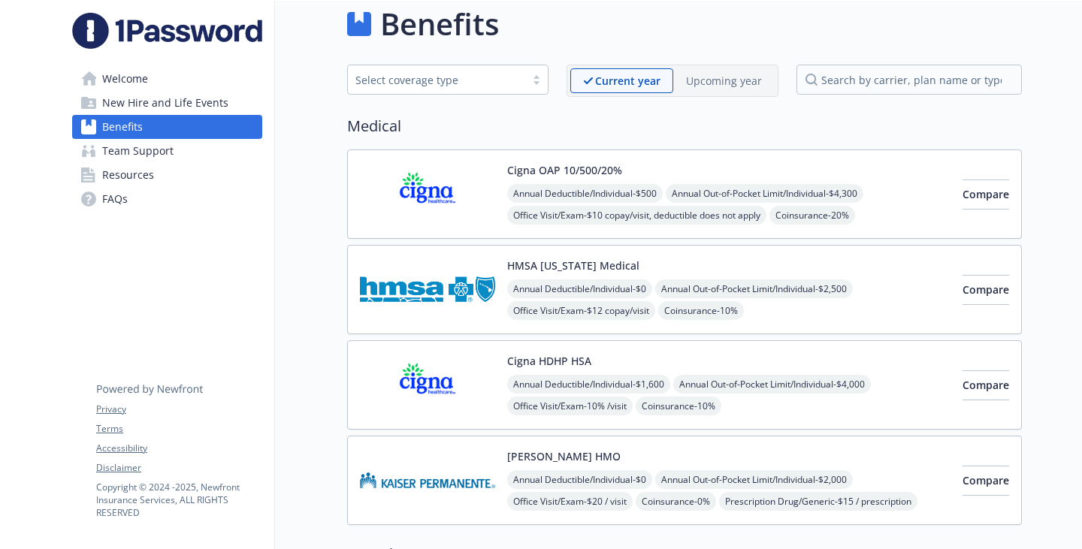
scroll to position [0, 11]
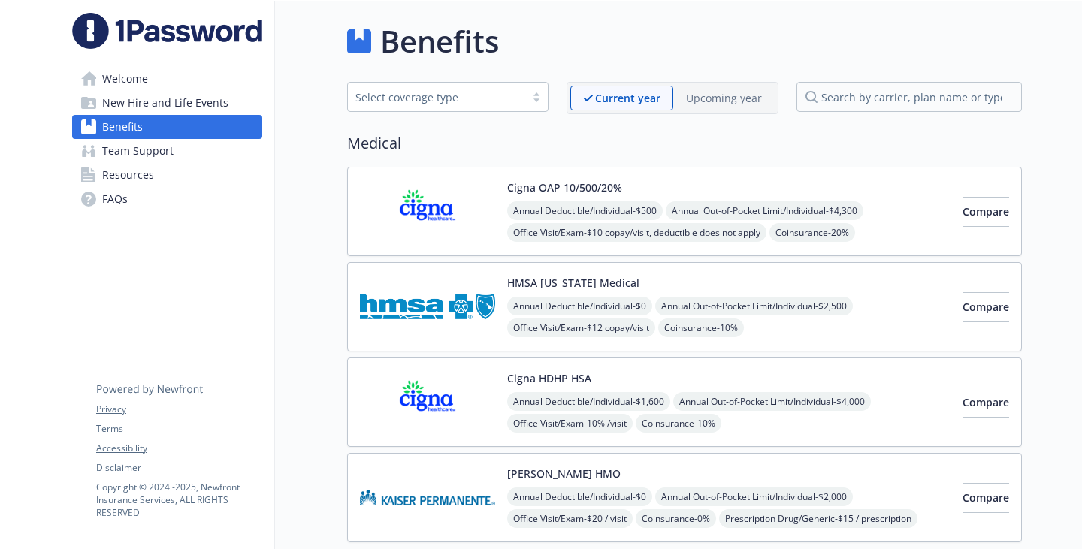
click at [128, 91] on span "Welcome" at bounding box center [125, 79] width 46 height 24
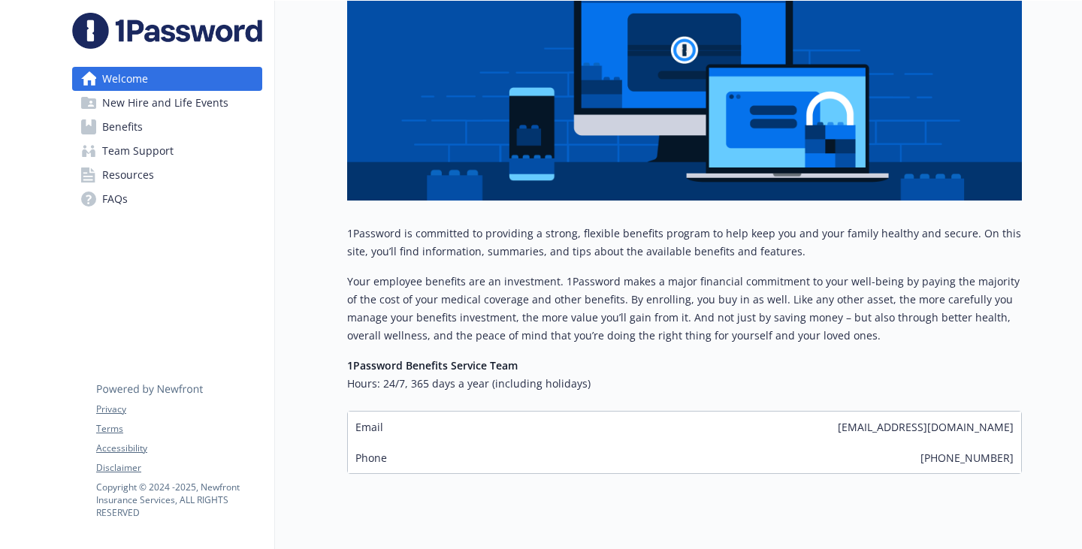
scroll to position [63, 11]
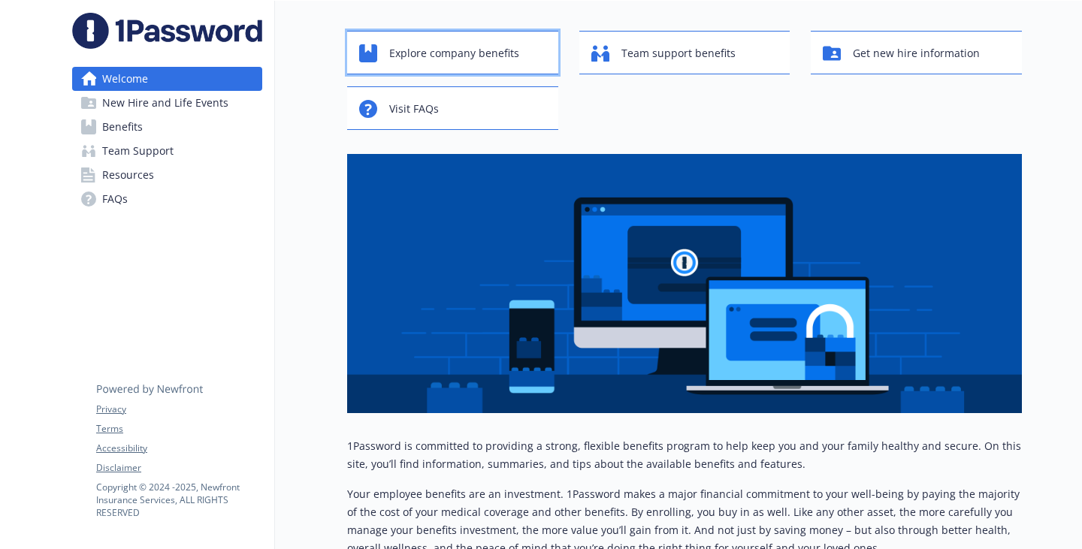
click at [452, 64] on span "Explore company benefits" at bounding box center [454, 53] width 130 height 29
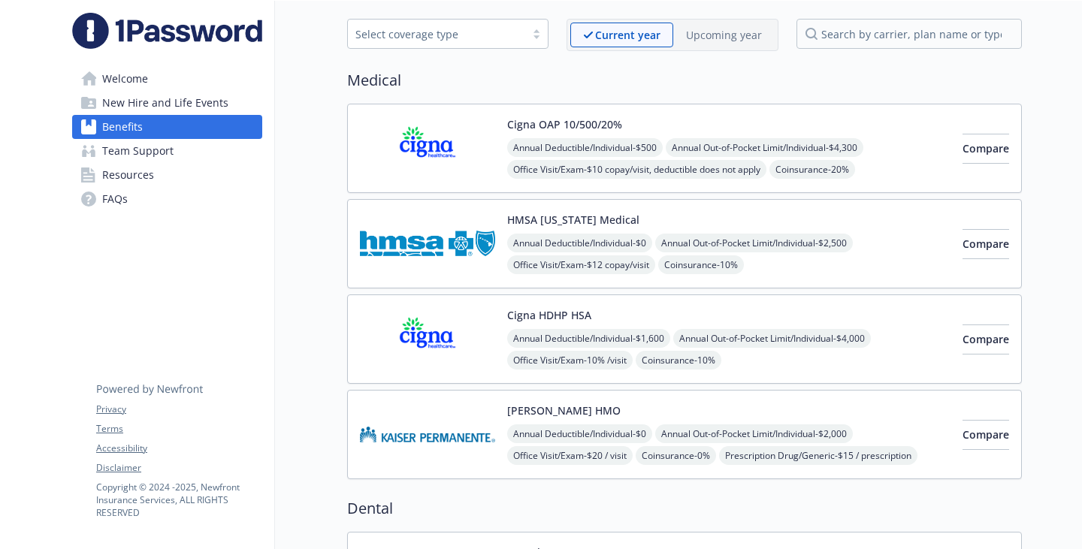
click at [138, 115] on span "New Hire and Life Events" at bounding box center [165, 103] width 126 height 24
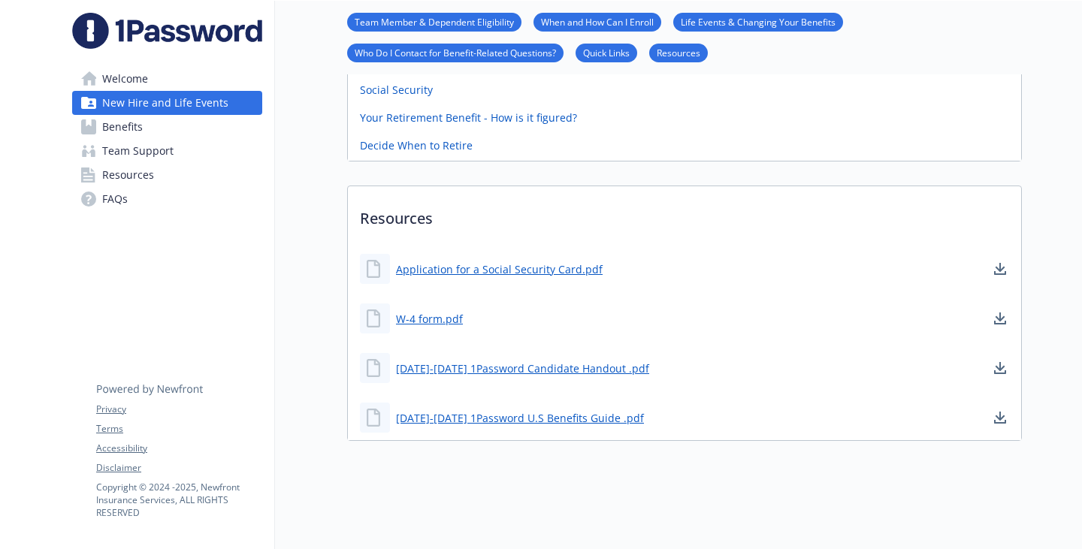
scroll to position [790, 11]
click at [140, 139] on link "Benefits" at bounding box center [167, 127] width 190 height 24
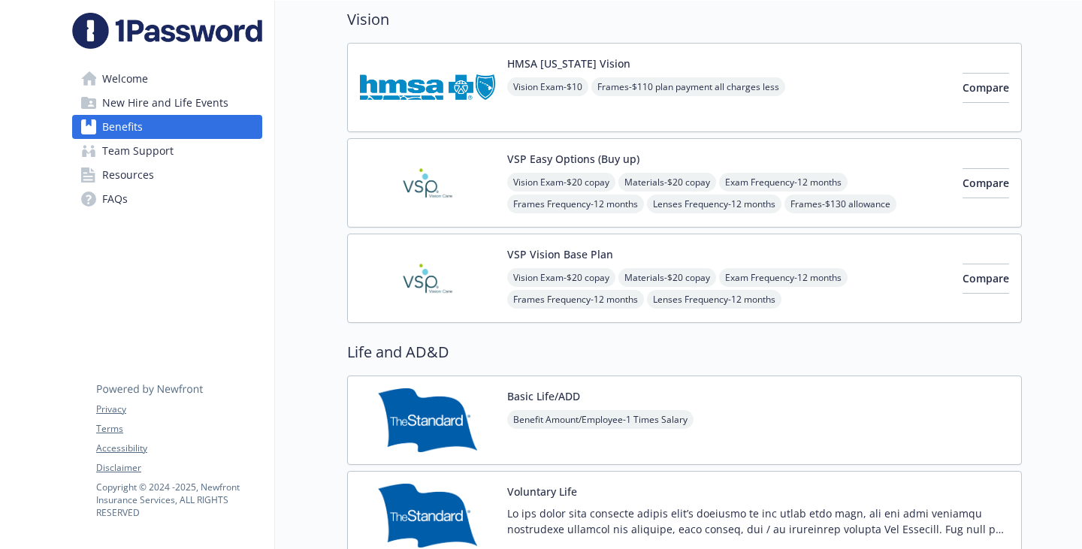
click at [93, 187] on link "Resources" at bounding box center [167, 175] width 190 height 24
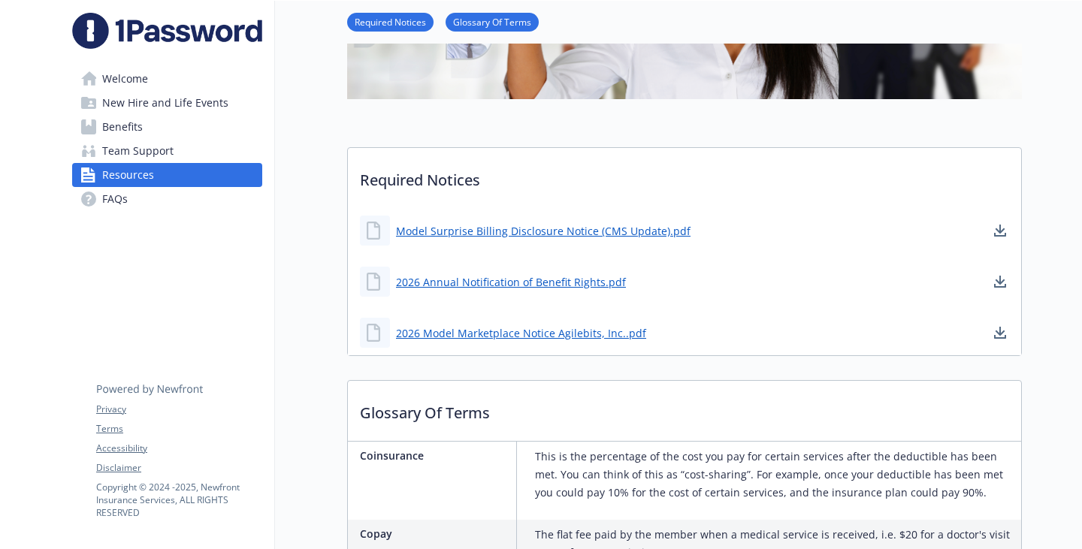
scroll to position [376, 11]
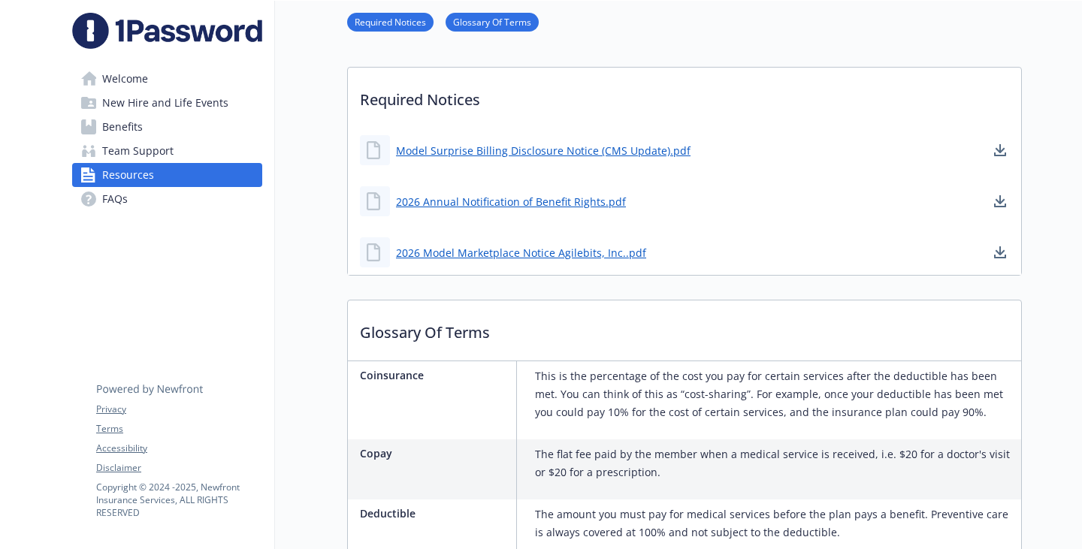
click at [104, 211] on span "FAQs" at bounding box center [115, 199] width 26 height 24
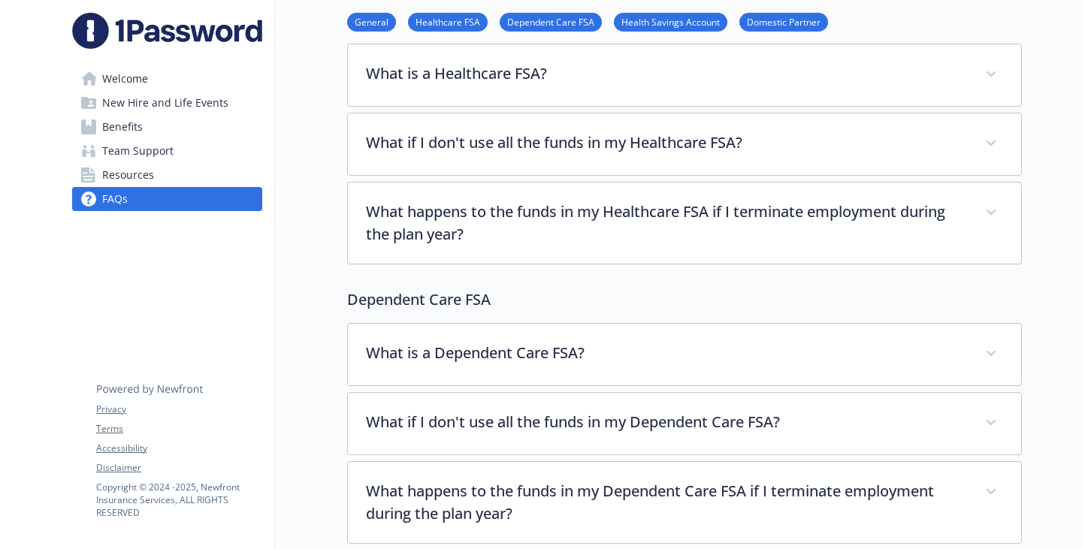
click at [514, 27] on link "Dependent Care FSA" at bounding box center [551, 21] width 102 height 14
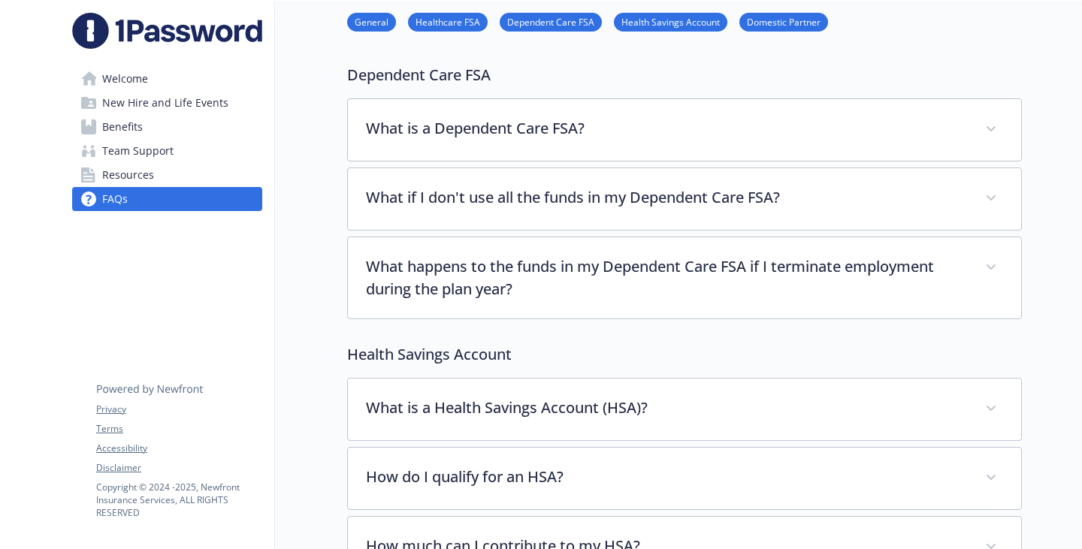
scroll to position [737, 11]
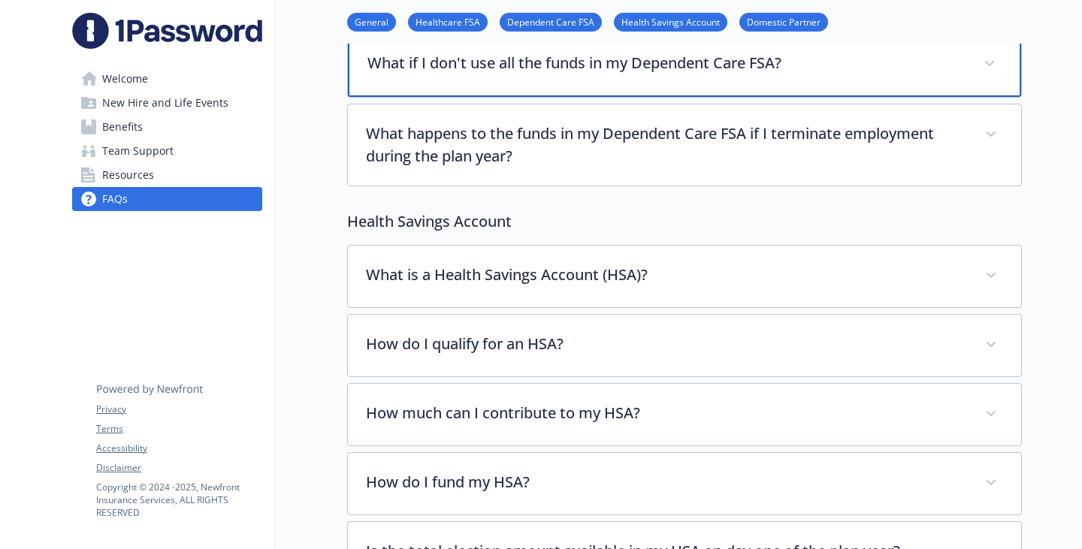
click at [523, 74] on p "What if I don't use all the funds in my Dependent Care FSA?" at bounding box center [667, 63] width 598 height 23
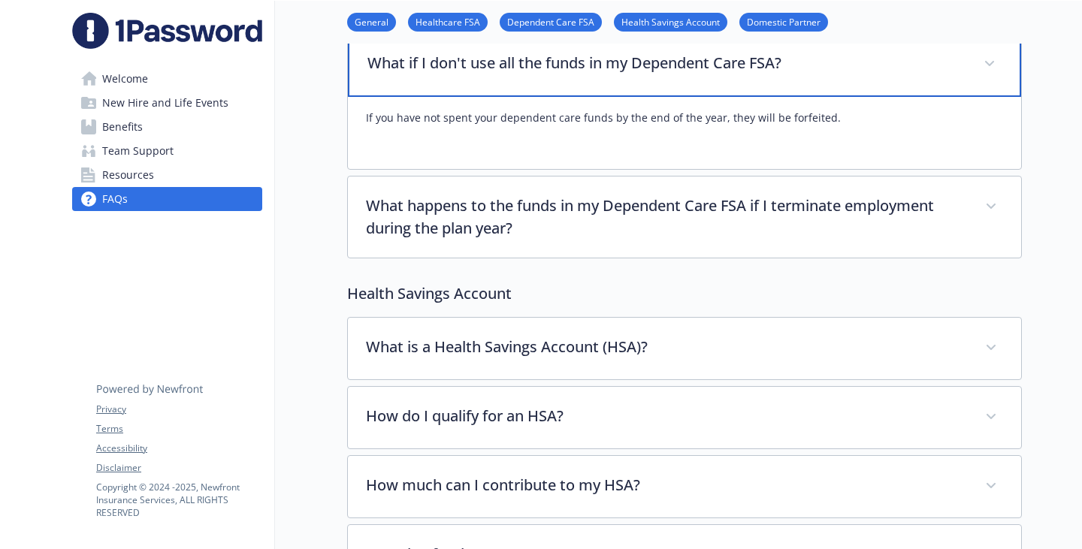
click at [489, 74] on p "What if I don't use all the funds in my Dependent Care FSA?" at bounding box center [667, 63] width 598 height 23
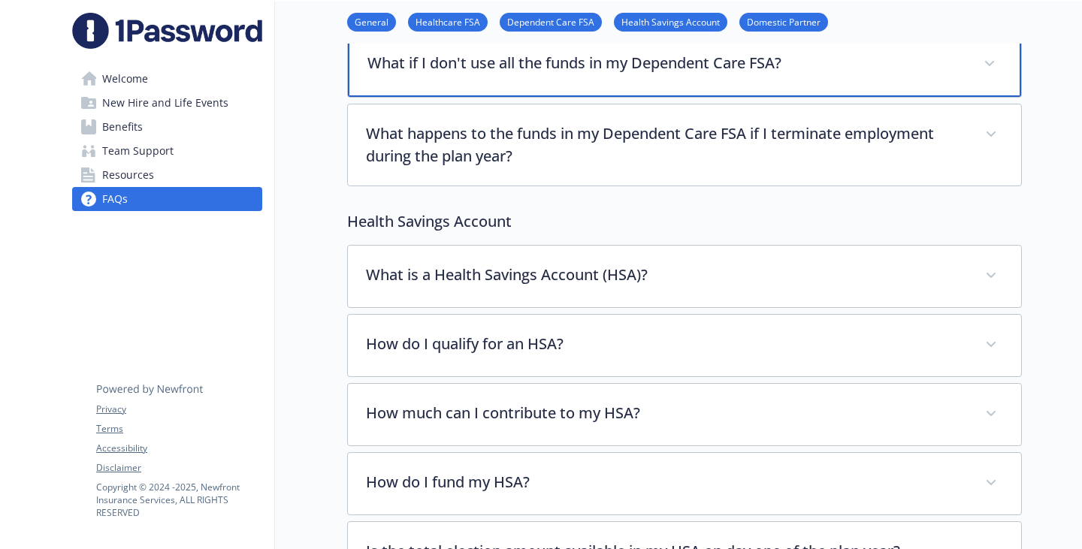
click at [460, 74] on p "What if I don't use all the funds in my Dependent Care FSA?" at bounding box center [667, 63] width 598 height 23
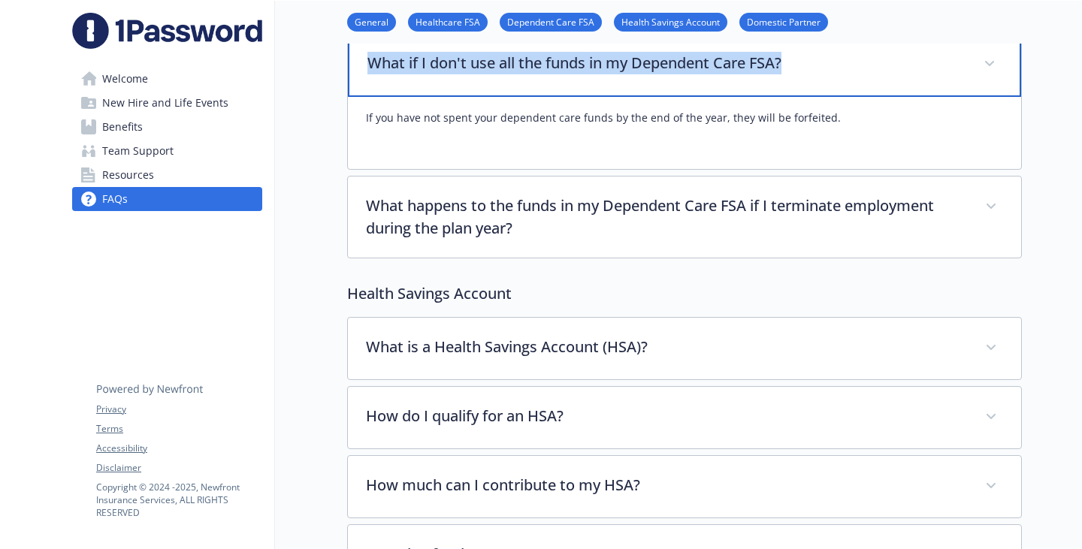
drag, startPoint x: 761, startPoint y: 198, endPoint x: 313, endPoint y: 210, distance: 448.1
click at [368, 74] on p "What if I don't use all the funds in my Dependent Care FSA?" at bounding box center [667, 63] width 598 height 23
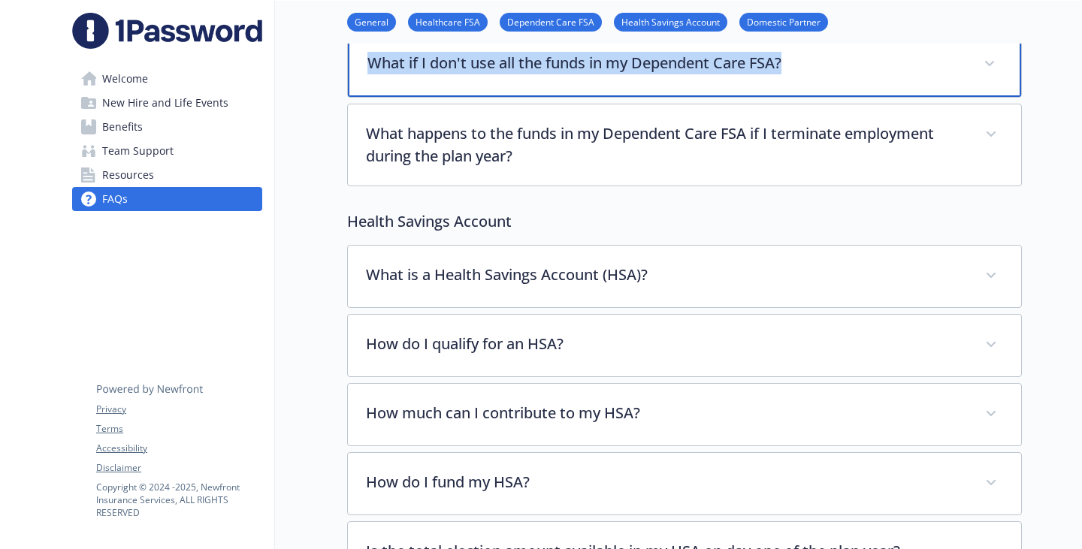
click at [730, 97] on div "What if I don't use all the funds in my Dependent Care FSA?" at bounding box center [684, 64] width 673 height 65
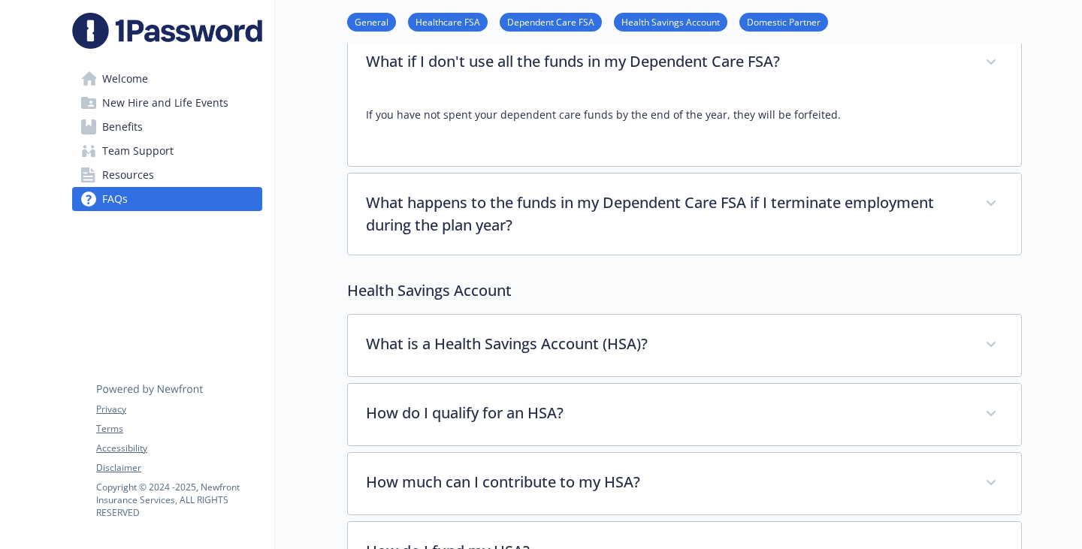
click at [559, 124] on p "If you have not spent your dependent care funds by the end of the year, they wi…" at bounding box center [684, 115] width 637 height 18
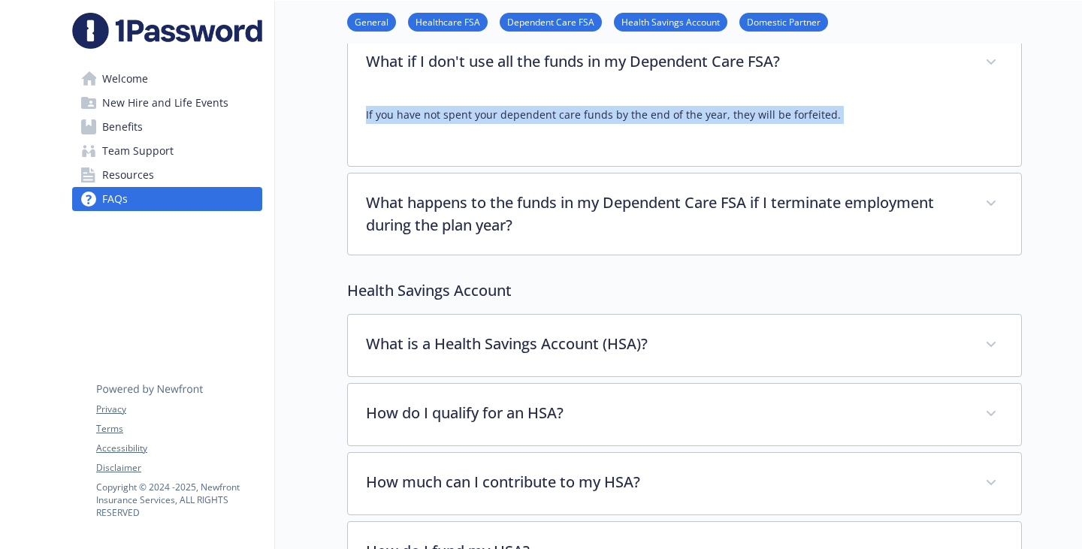
click at [559, 124] on p "If you have not spent your dependent care funds by the end of the year, they wi…" at bounding box center [684, 115] width 637 height 18
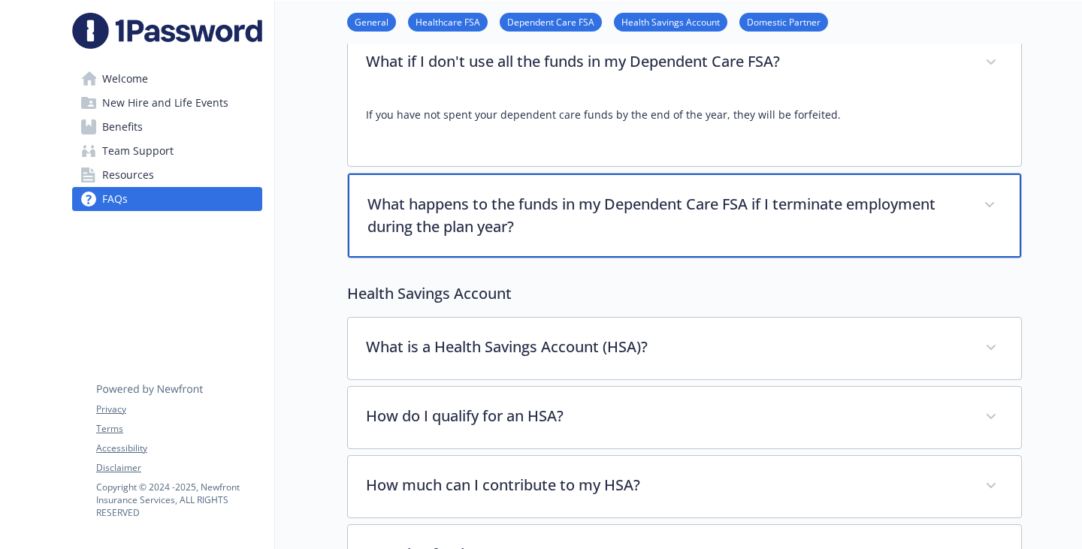
click at [595, 238] on p "What happens to the funds in my Dependent Care FSA if I terminate employment du…" at bounding box center [667, 215] width 598 height 45
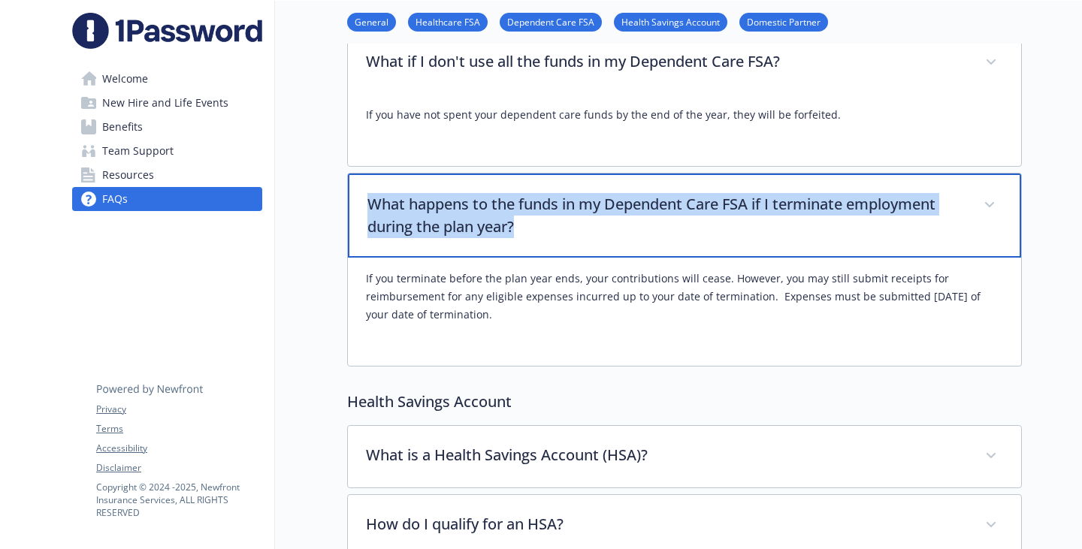
drag, startPoint x: 515, startPoint y: 397, endPoint x: 298, endPoint y: 386, distance: 216.7
click at [348, 258] on div "What happens to the funds in my Dependent Care FSA if I terminate employment du…" at bounding box center [684, 216] width 673 height 84
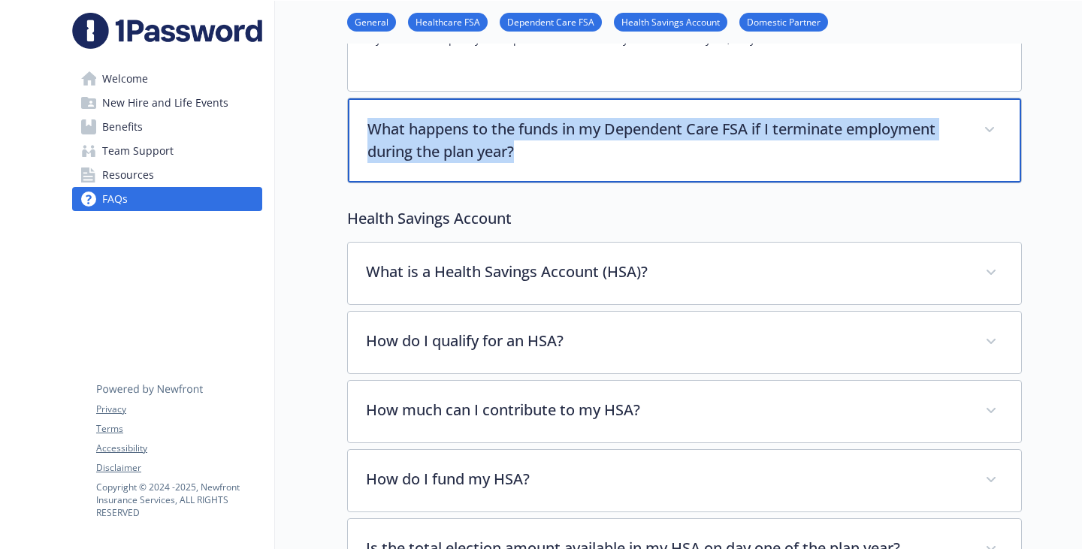
click at [495, 163] on p "What happens to the funds in my Dependent Care FSA if I terminate employment du…" at bounding box center [667, 140] width 598 height 45
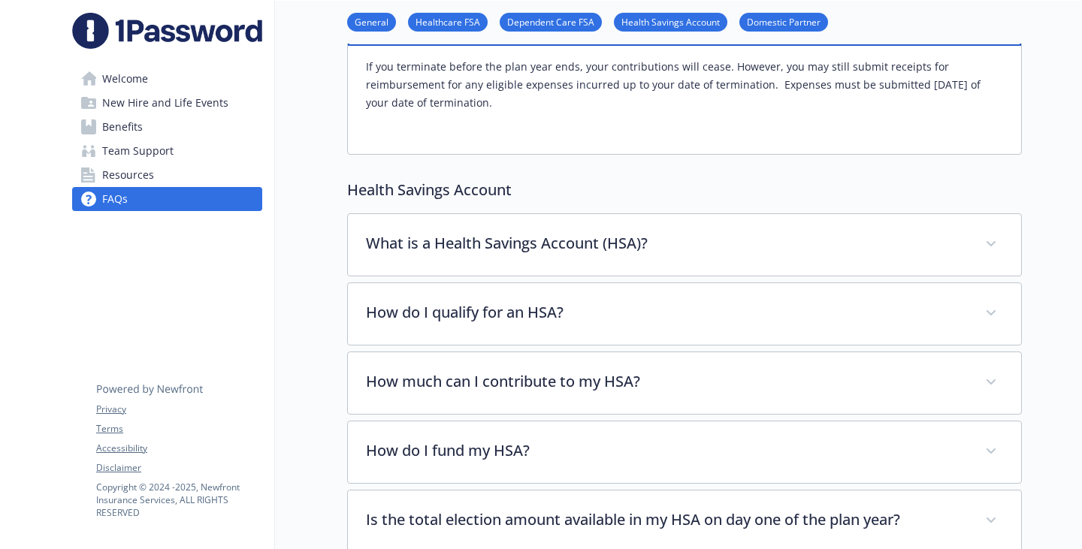
scroll to position [962, 11]
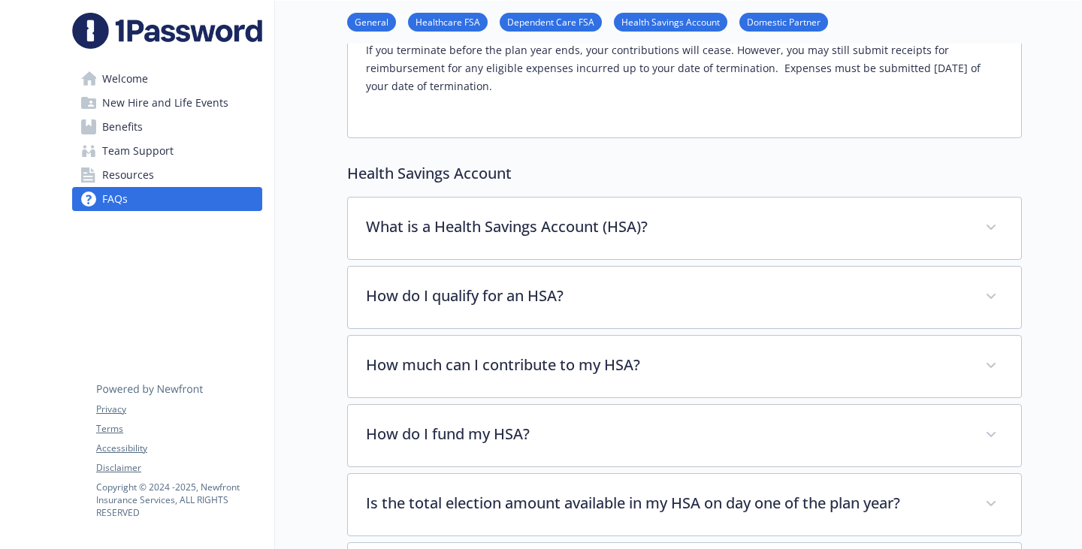
drag, startPoint x: 731, startPoint y: 282, endPoint x: 306, endPoint y: 238, distance: 427.7
click at [366, 95] on p "If you terminate before the plan year ends, your contributions will cease. Howe…" at bounding box center [684, 68] width 637 height 54
click at [556, 95] on p "If you terminate before the plan year ends, your contributions will cease. Howe…" at bounding box center [684, 68] width 637 height 54
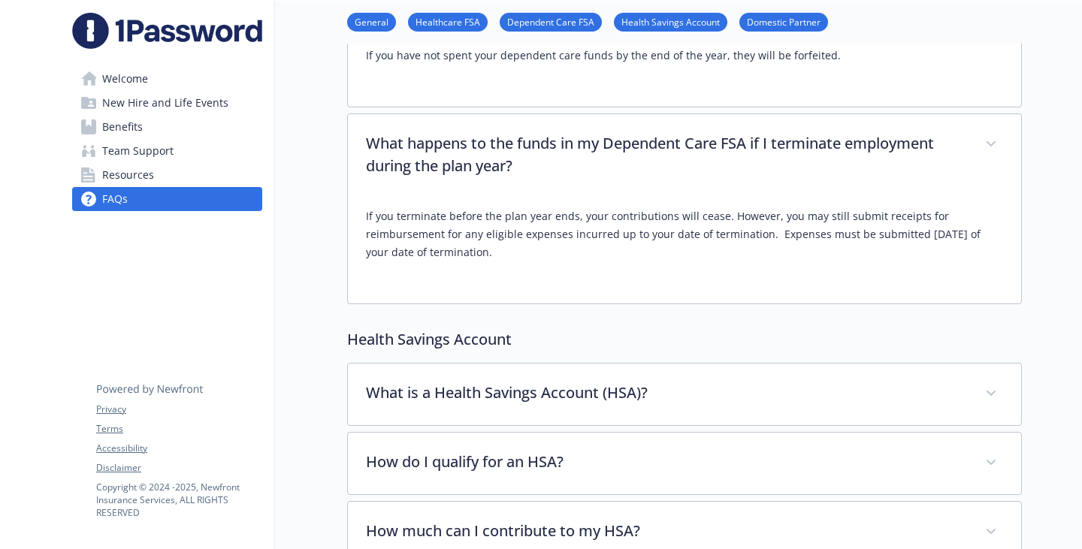
scroll to position [586, 11]
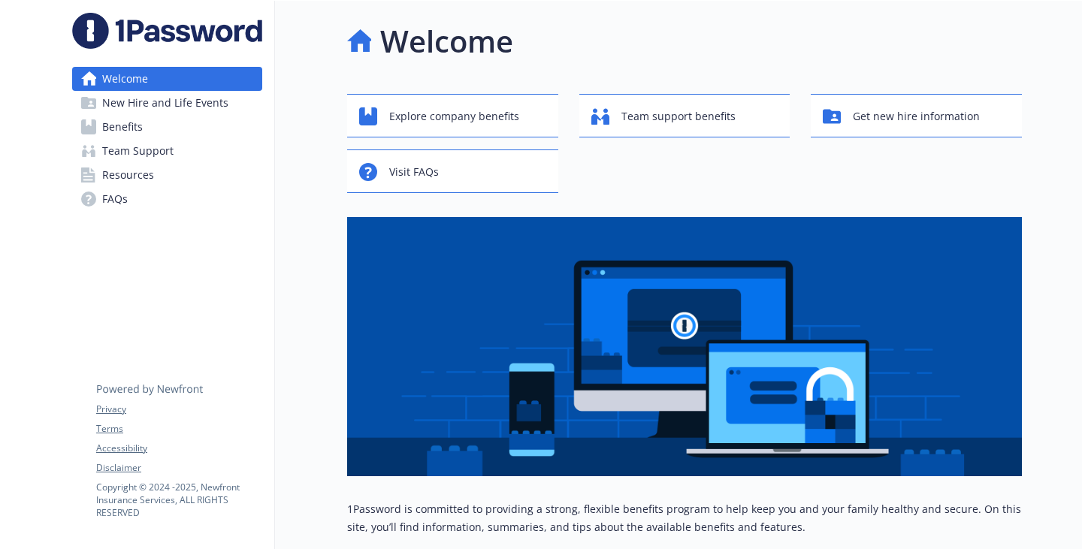
click at [135, 187] on span "Resources" at bounding box center [128, 175] width 52 height 24
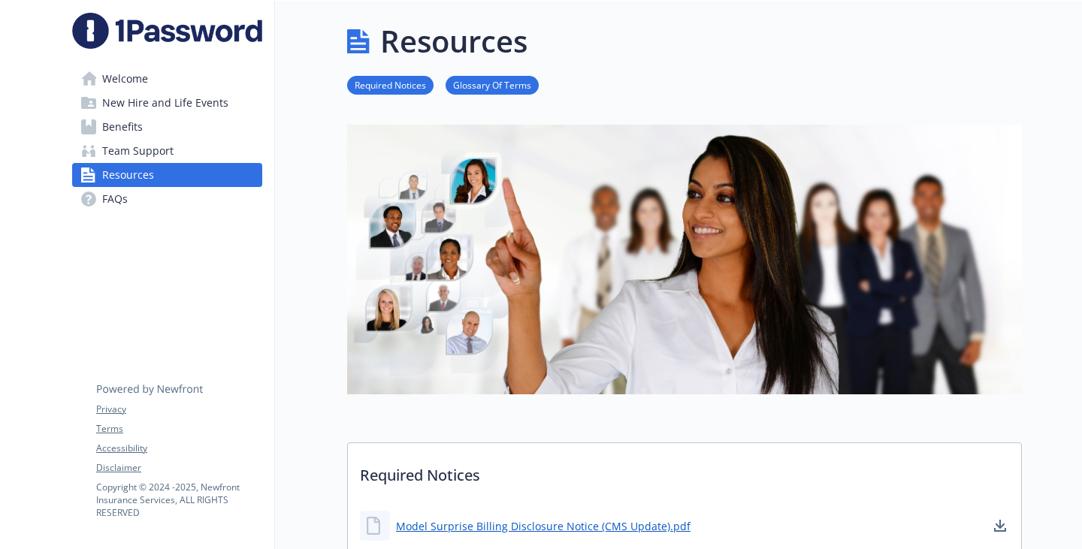
click at [141, 211] on link "FAQs" at bounding box center [167, 199] width 190 height 24
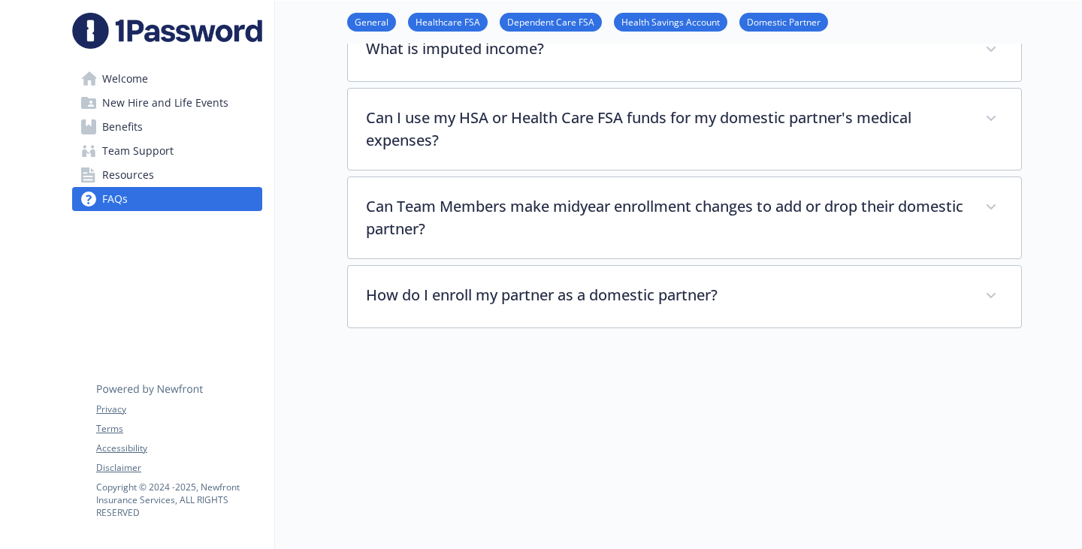
scroll to position [2931, 0]
click at [141, 139] on span "Benefits" at bounding box center [122, 127] width 41 height 24
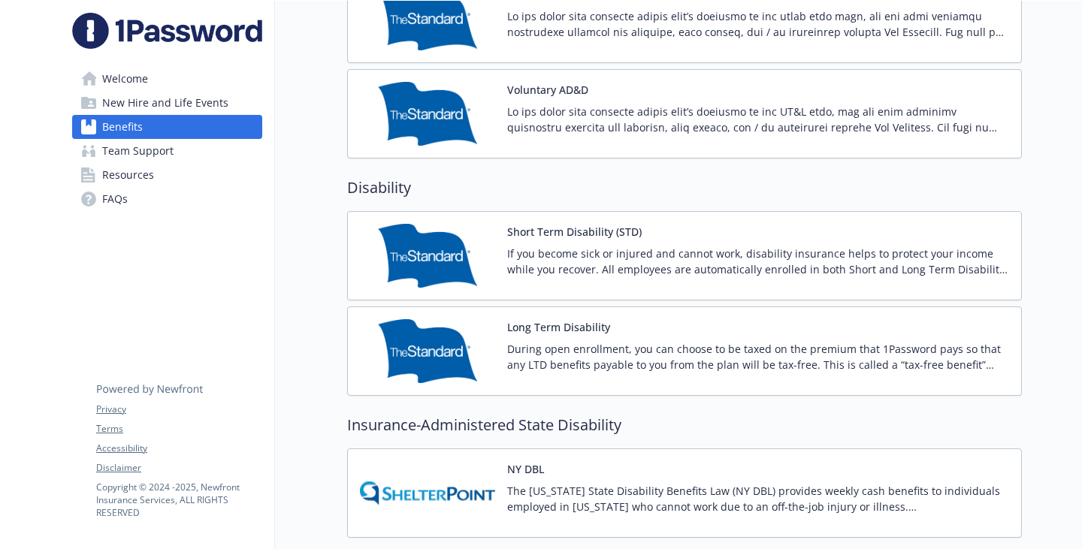
scroll to position [1272, 0]
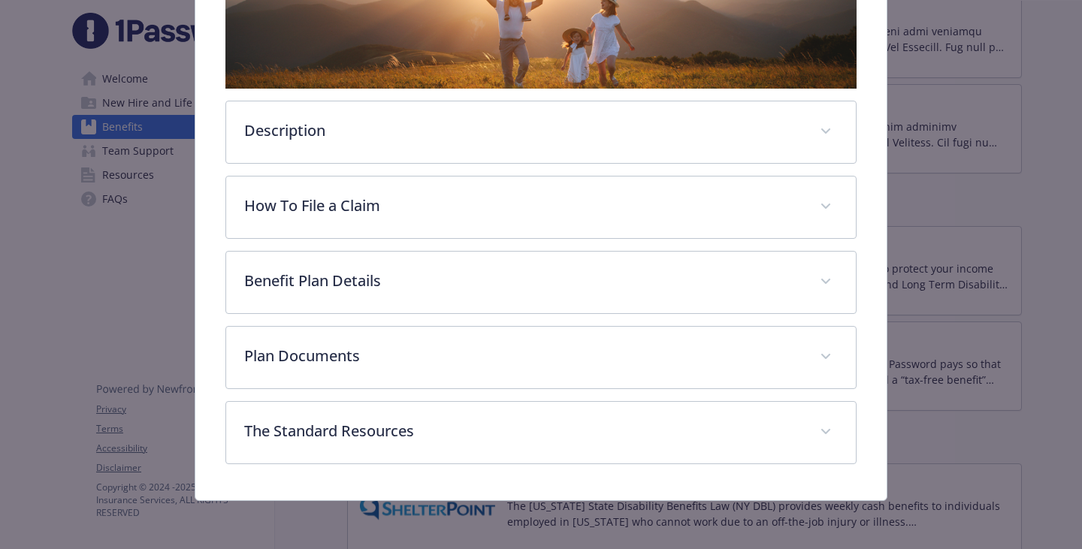
scroll to position [346, 0]
